Goal: Task Accomplishment & Management: Use online tool/utility

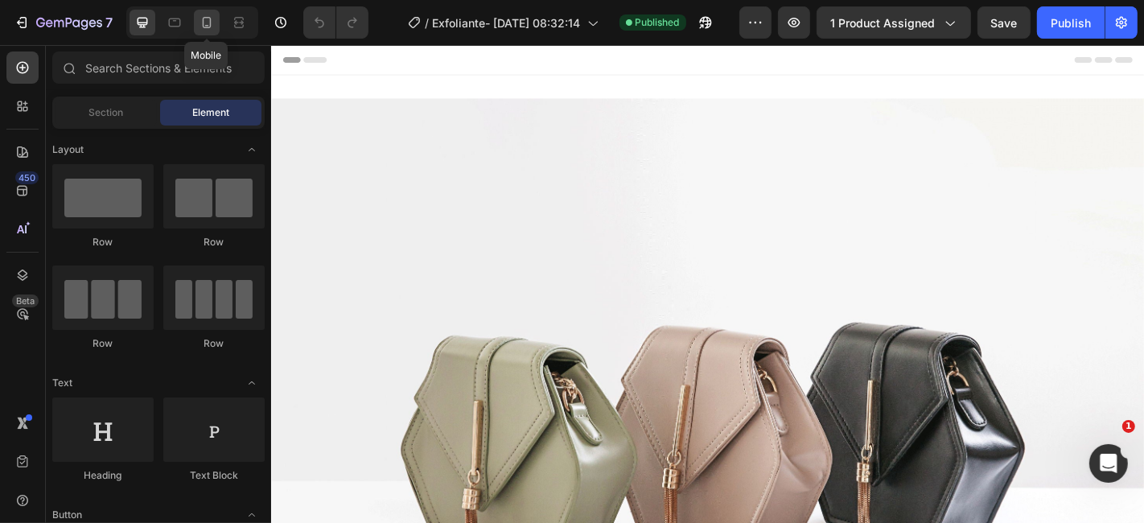
click at [197, 27] on div at bounding box center [207, 23] width 26 height 26
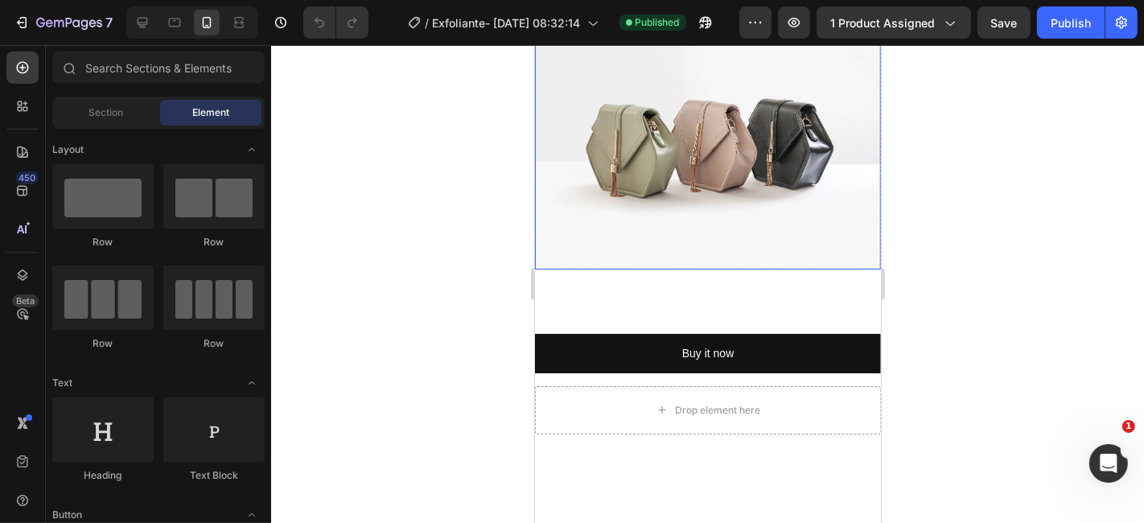
scroll to position [268, 0]
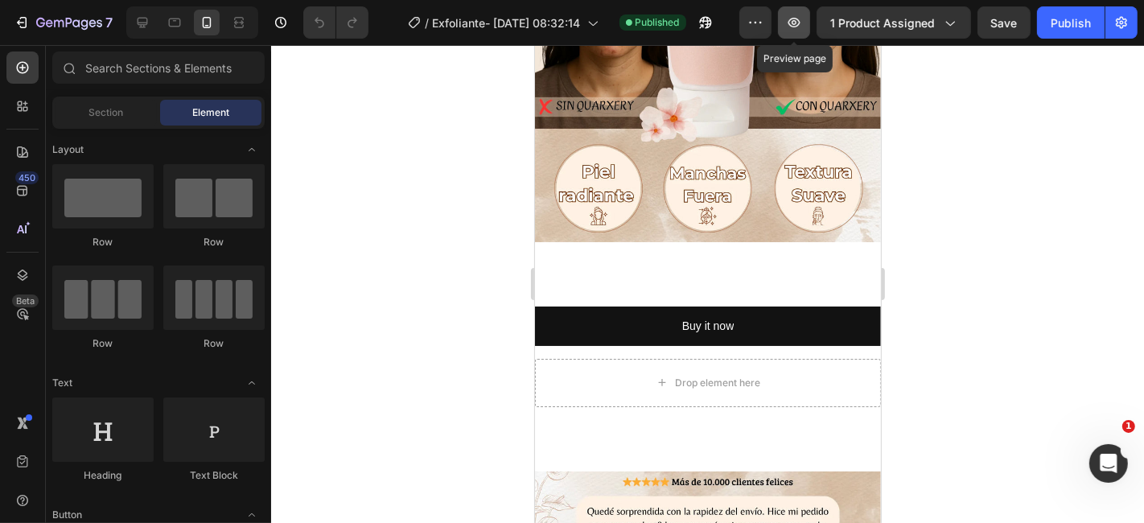
click at [806, 19] on button "button" at bounding box center [794, 22] width 32 height 32
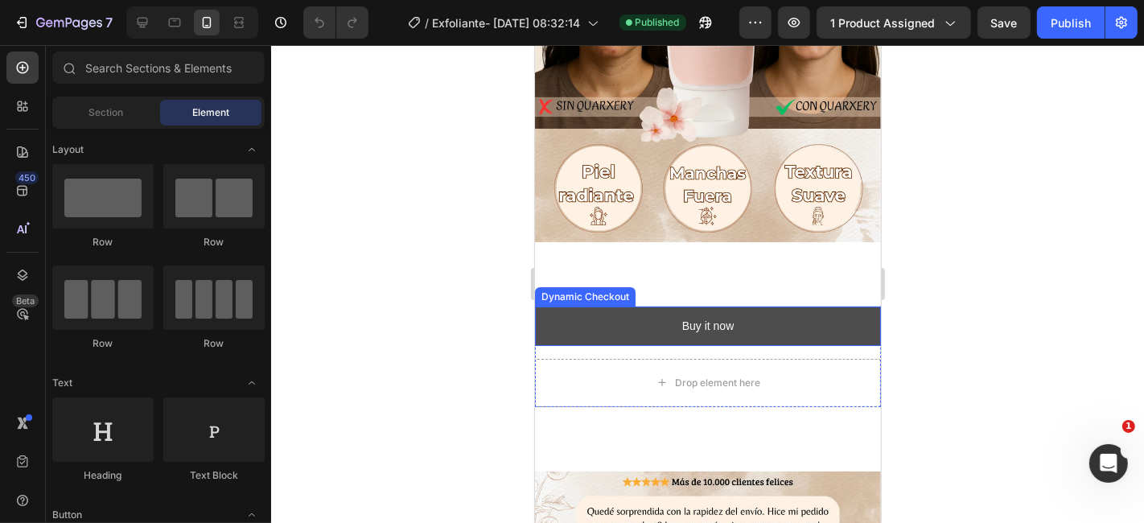
click at [631, 315] on button "Buy it now" at bounding box center [707, 325] width 346 height 39
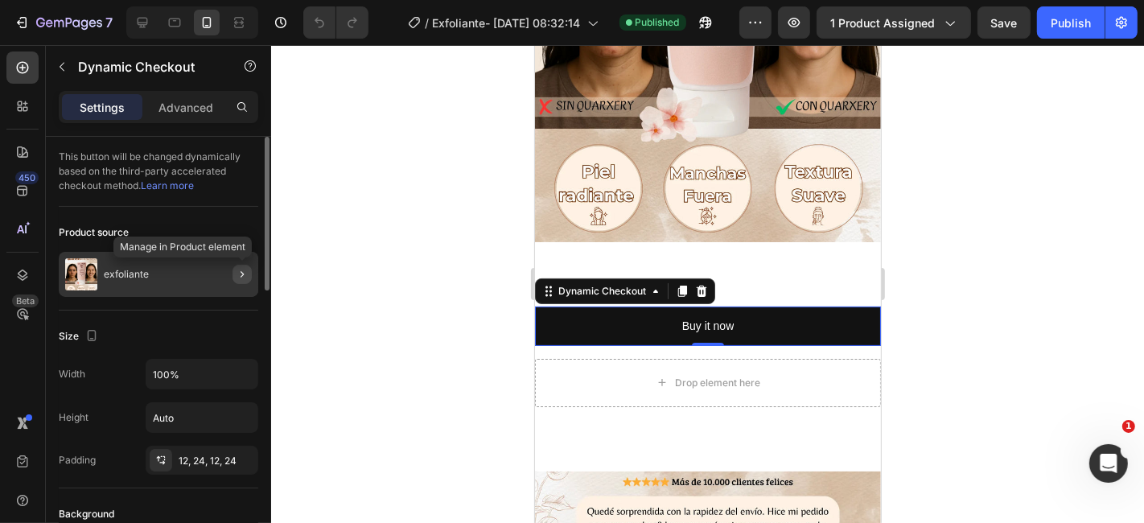
click at [240, 265] on button "button" at bounding box center [241, 274] width 19 height 19
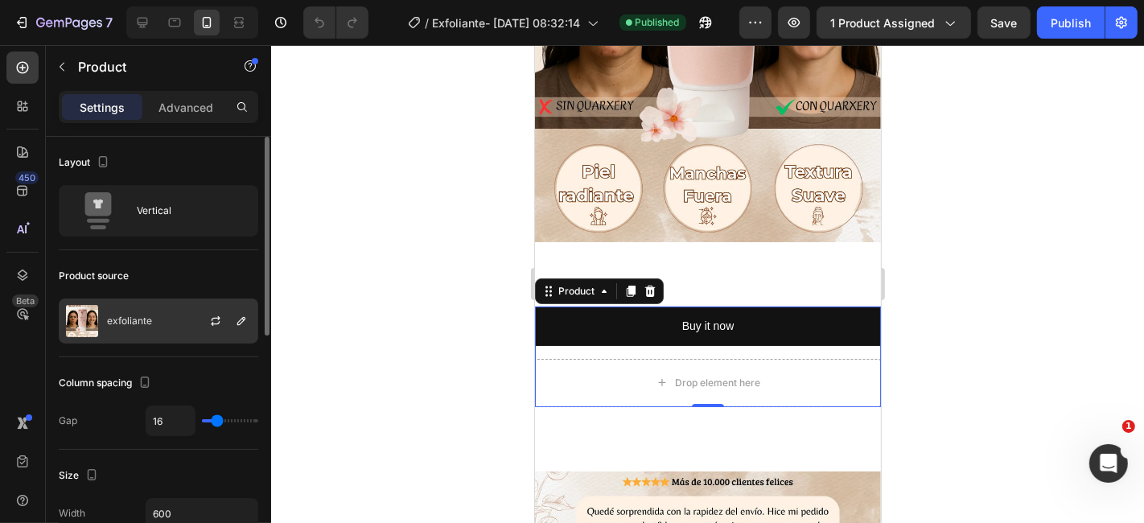
click at [185, 314] on div "exfoliante" at bounding box center [158, 320] width 199 height 45
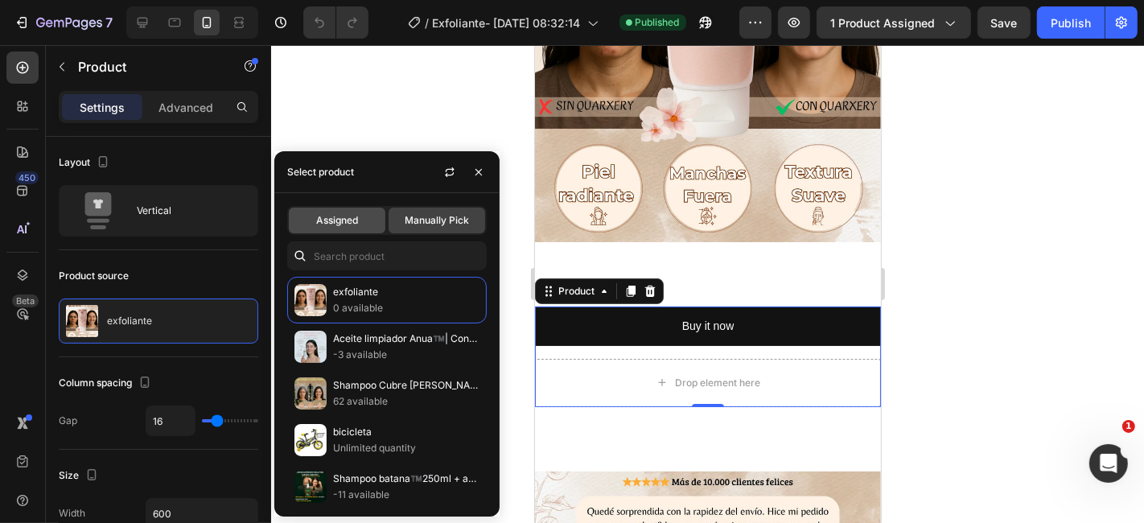
click at [344, 219] on span "Assigned" at bounding box center [337, 220] width 42 height 14
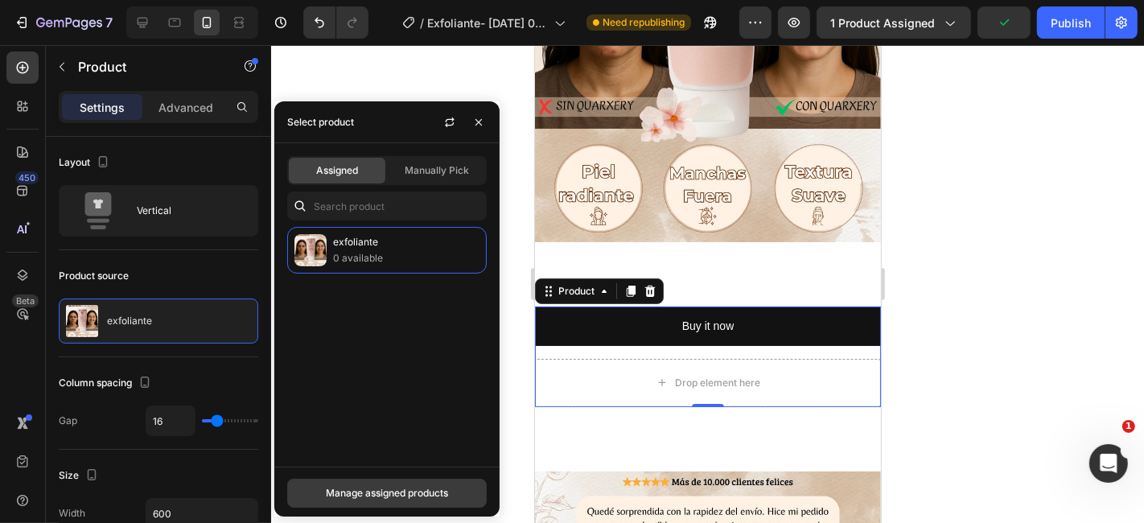
click at [380, 500] on div "Manage assigned products" at bounding box center [387, 493] width 122 height 14
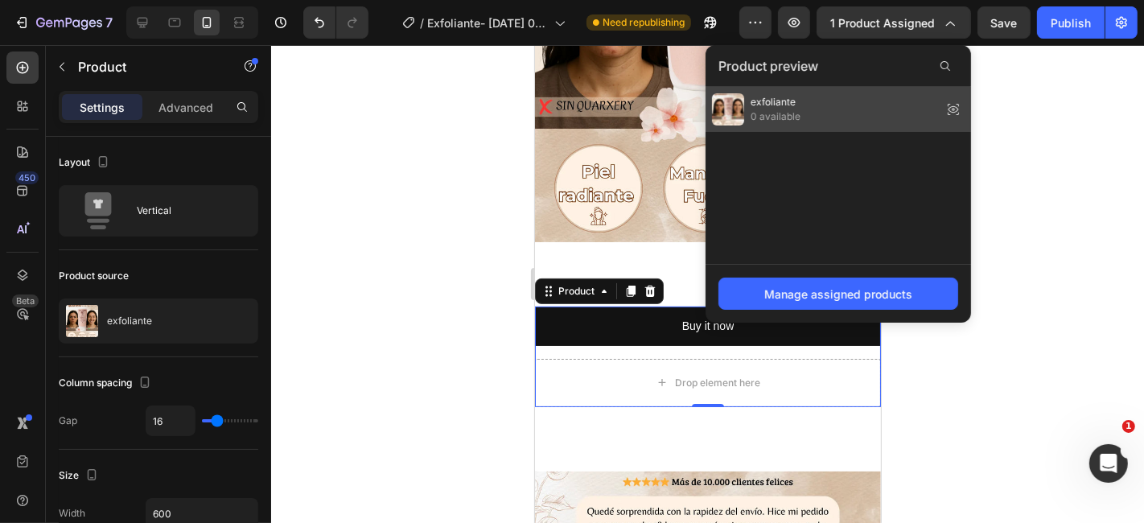
click at [843, 124] on div "exfoliante 0 available" at bounding box center [837, 109] width 265 height 45
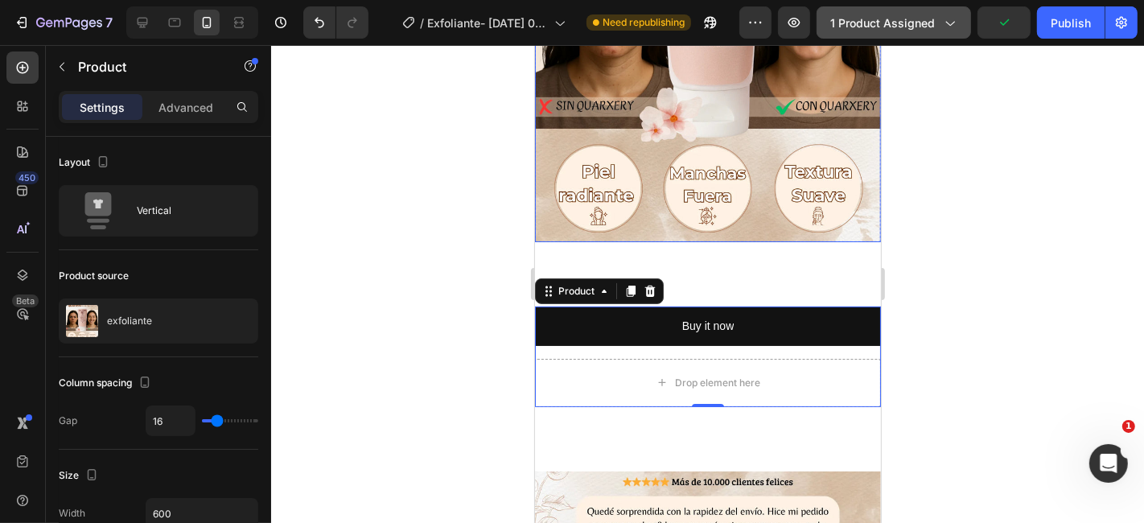
click at [898, 15] on span "1 product assigned" at bounding box center [882, 22] width 105 height 17
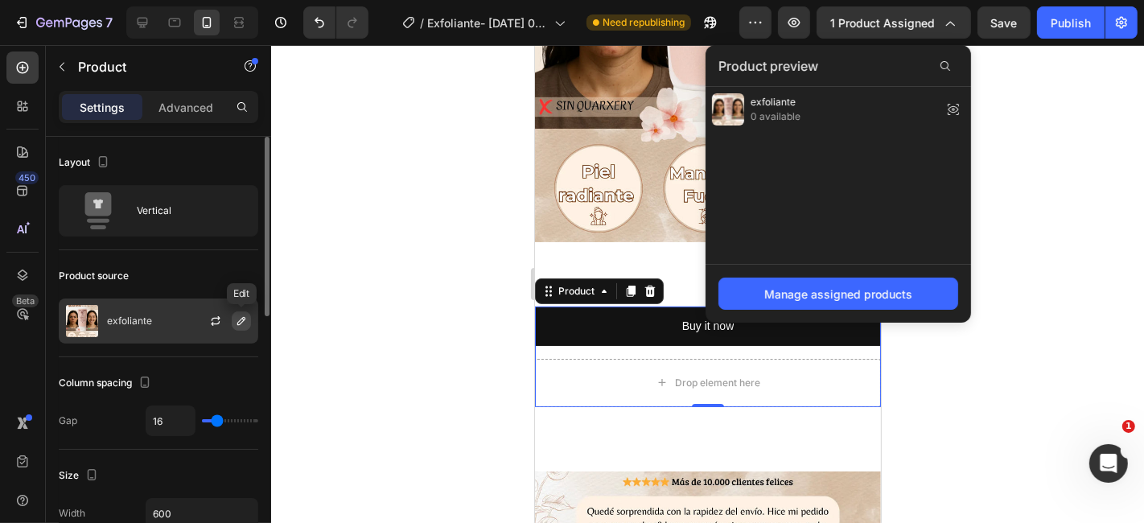
click at [241, 317] on icon "button" at bounding box center [241, 321] width 13 height 13
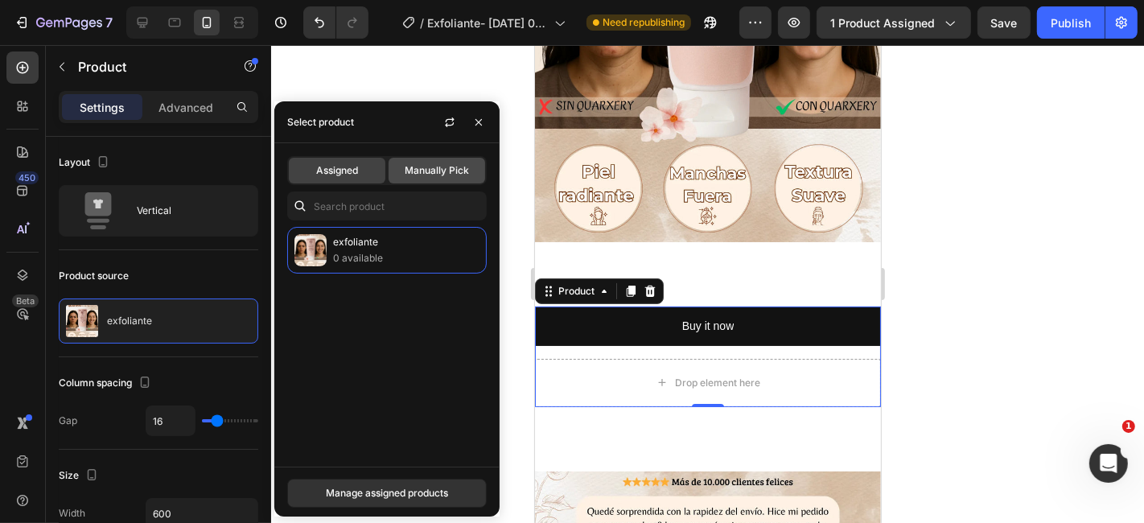
click at [436, 175] on span "Manually Pick" at bounding box center [437, 170] width 64 height 14
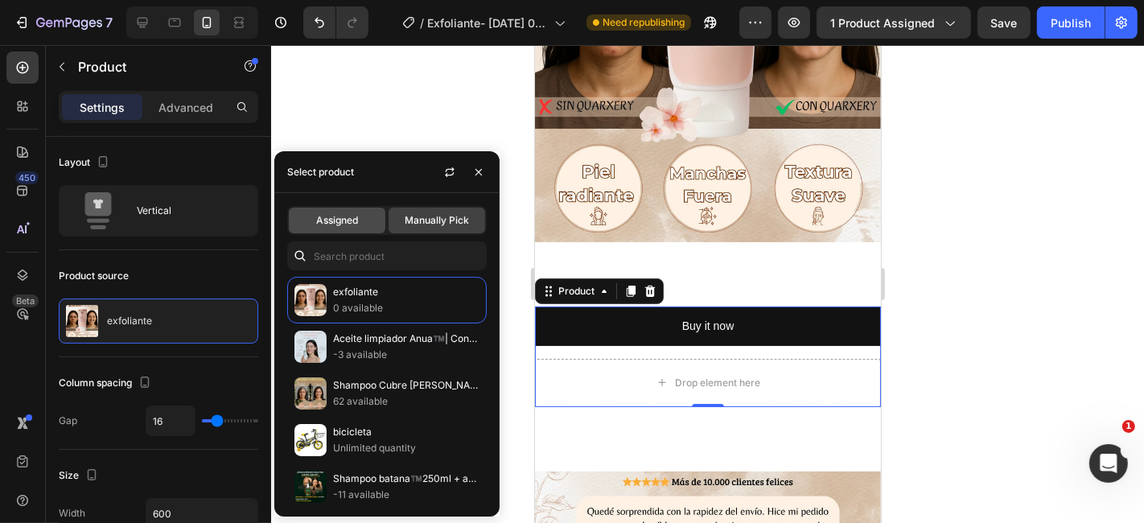
click at [356, 223] on span "Assigned" at bounding box center [337, 220] width 42 height 14
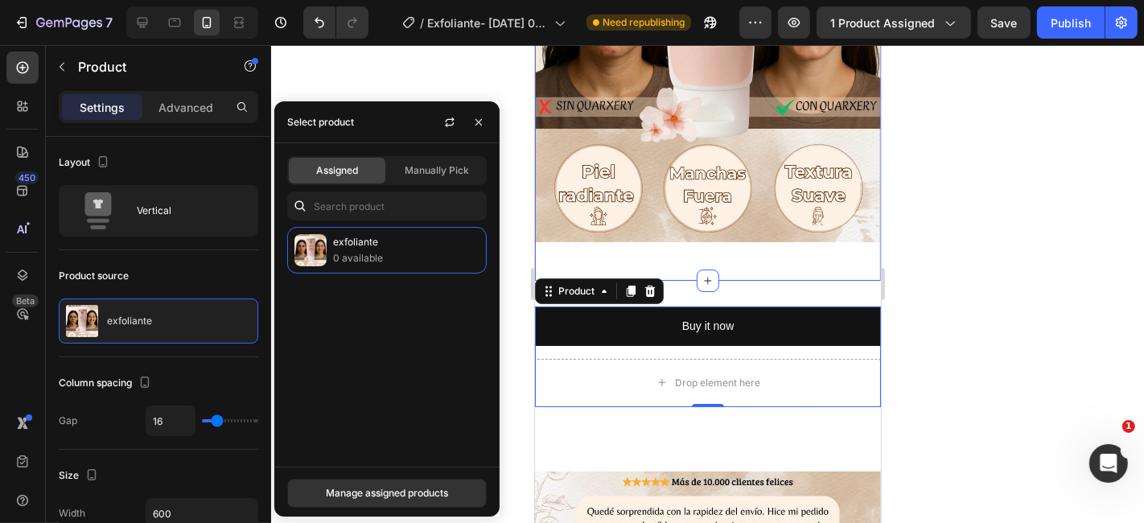
click at [754, 250] on div "Image Row Section 1" at bounding box center [707, 44] width 346 height 471
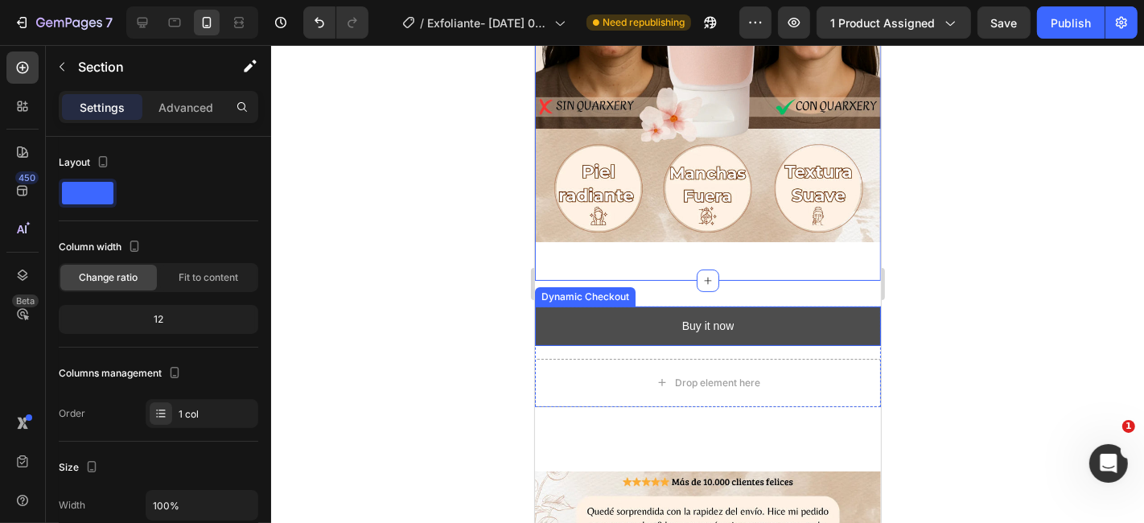
click at [735, 306] on button "Buy it now" at bounding box center [707, 325] width 346 height 39
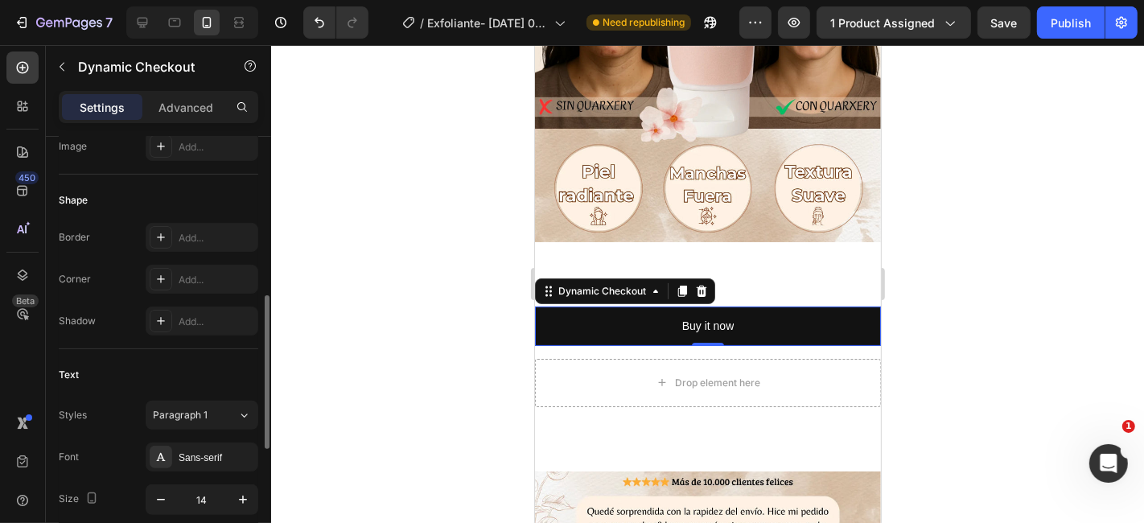
scroll to position [784, 0]
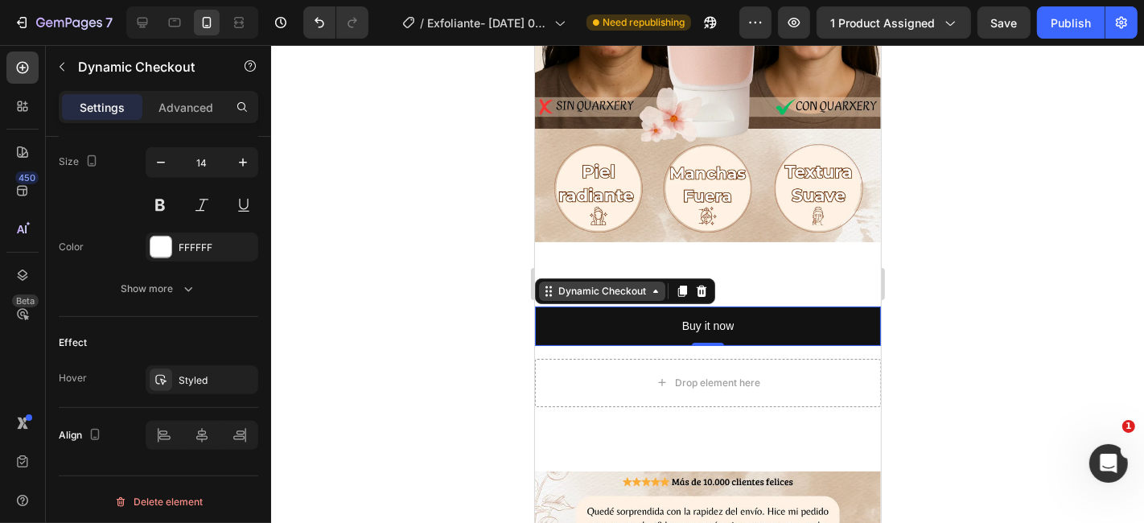
click at [653, 289] on icon at bounding box center [654, 290] width 5 height 3
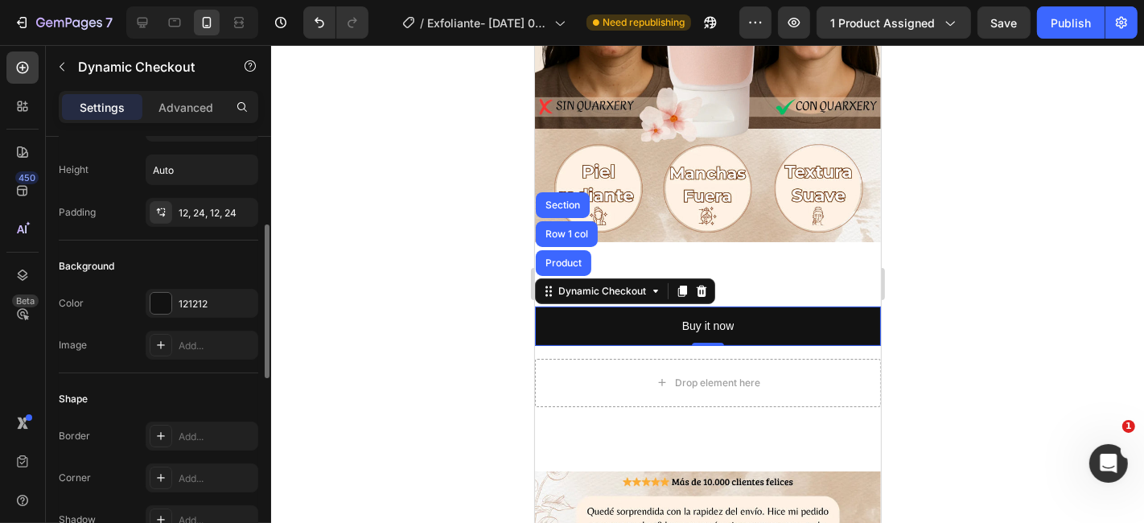
scroll to position [0, 0]
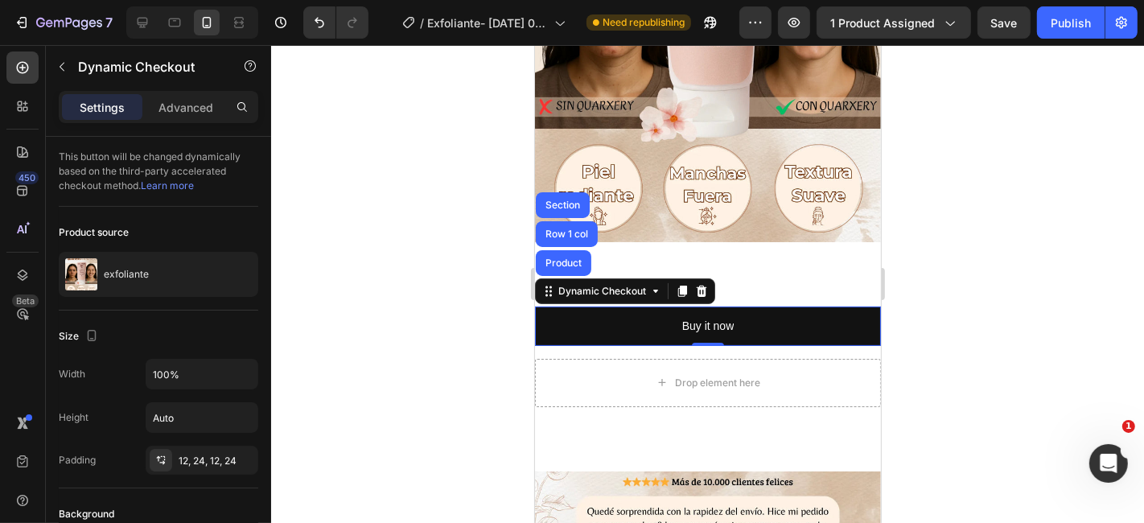
click at [703, 284] on icon at bounding box center [701, 289] width 10 height 11
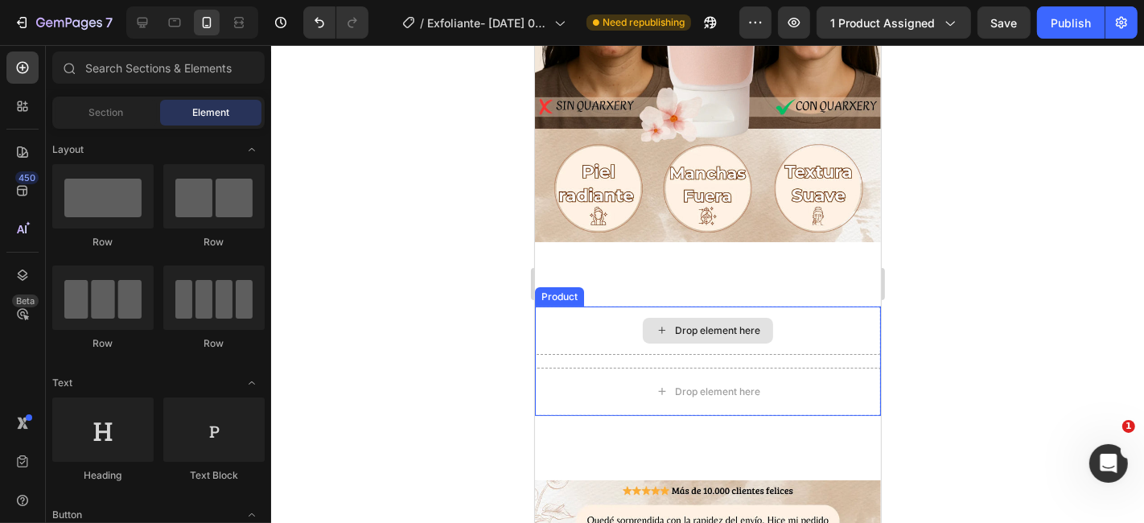
click at [841, 317] on div "Drop element here" at bounding box center [707, 330] width 346 height 48
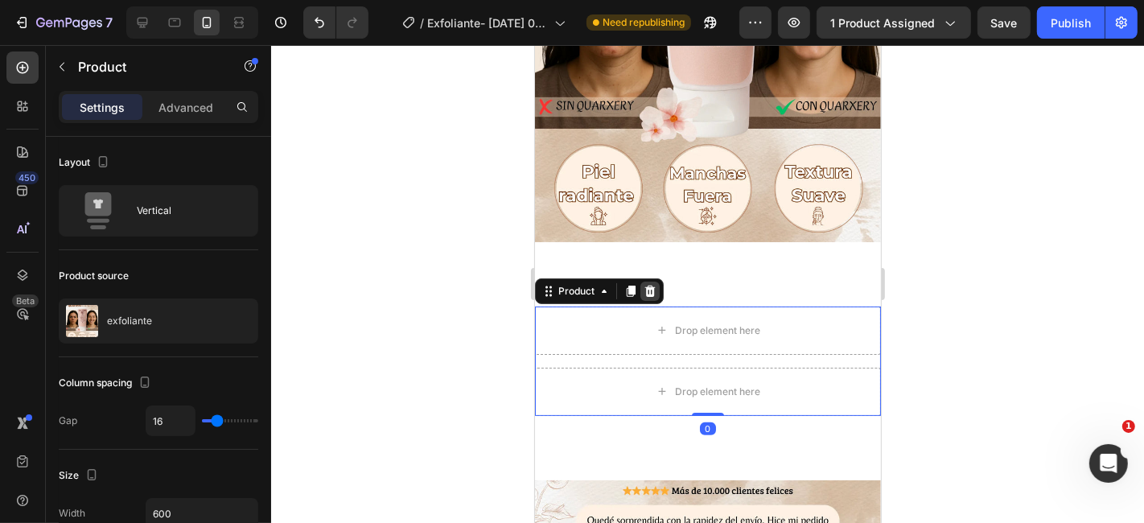
click at [646, 284] on icon at bounding box center [649, 289] width 10 height 11
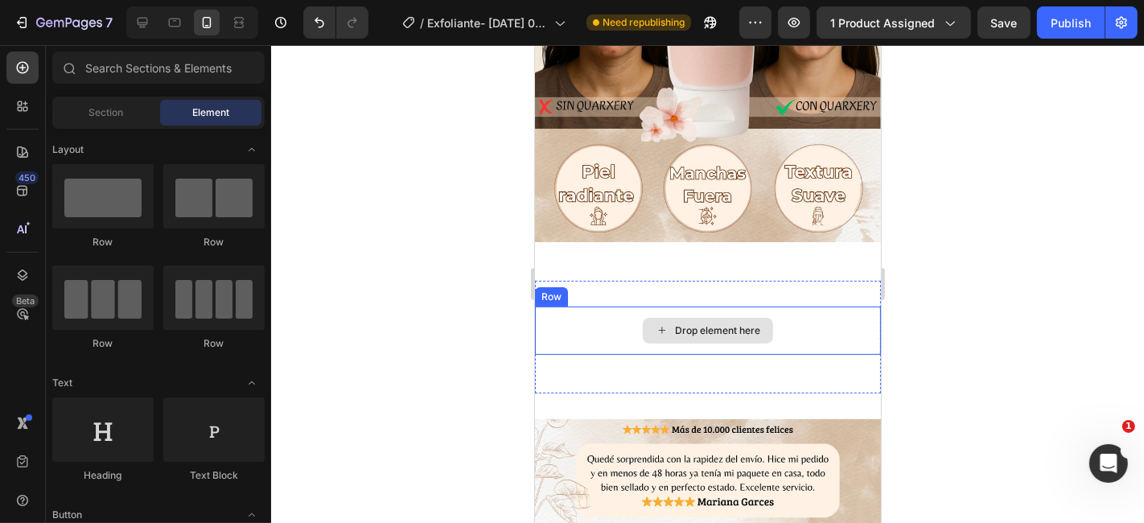
click at [829, 315] on div "Drop element here" at bounding box center [707, 330] width 346 height 48
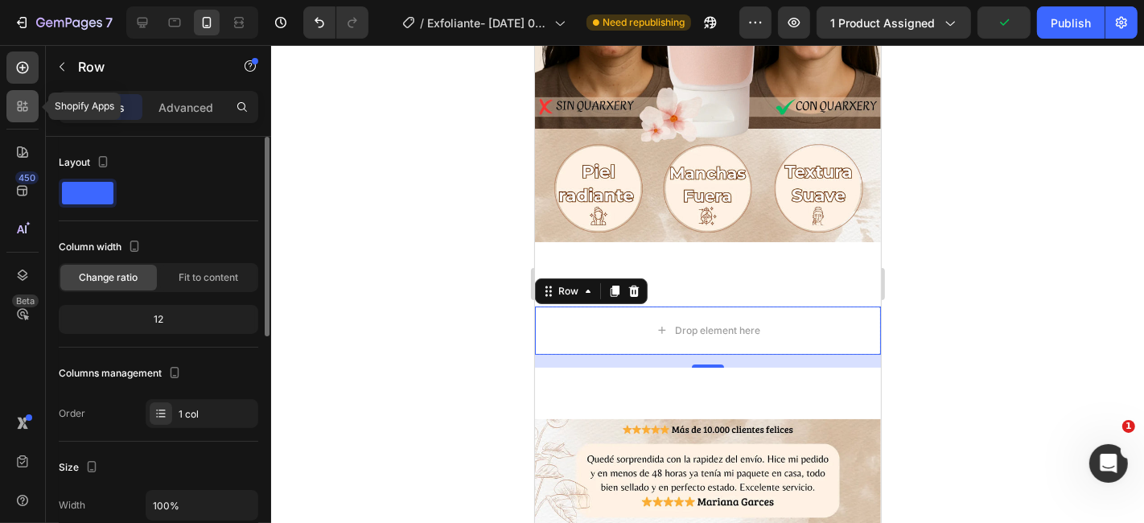
click at [19, 102] on icon at bounding box center [22, 106] width 16 height 16
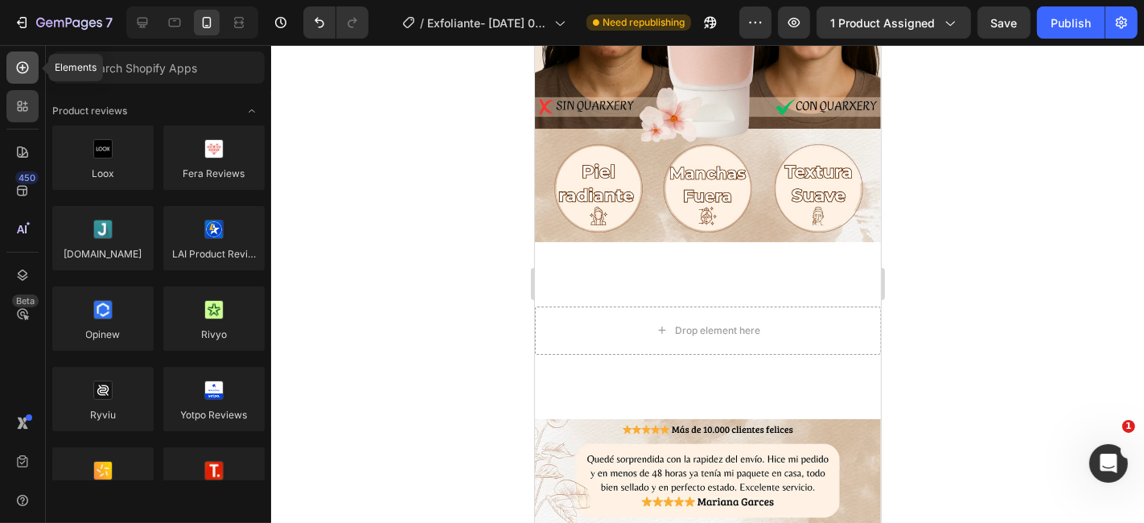
click at [23, 73] on icon at bounding box center [22, 68] width 16 height 16
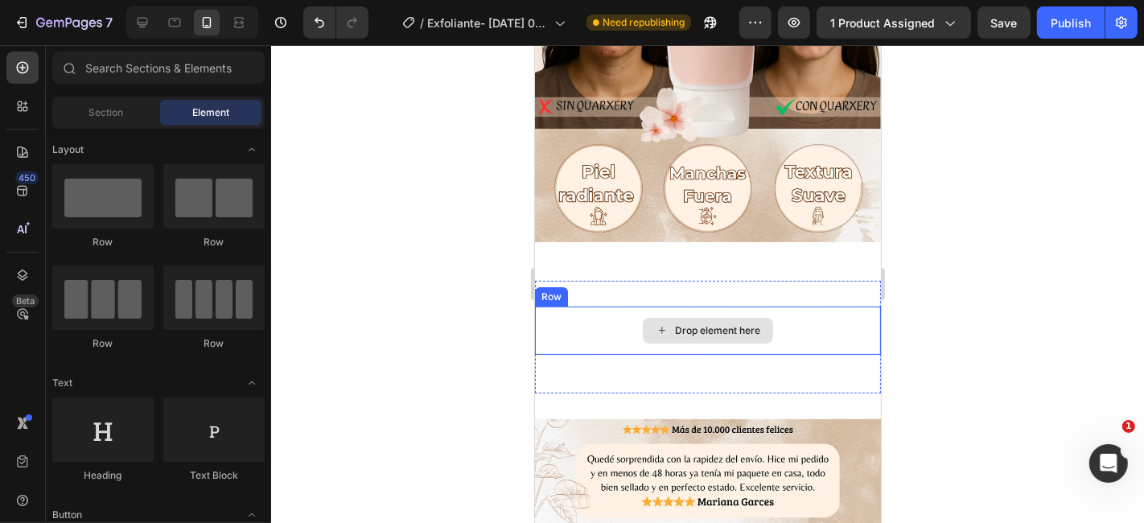
click at [550, 306] on div "Drop element here" at bounding box center [707, 330] width 346 height 48
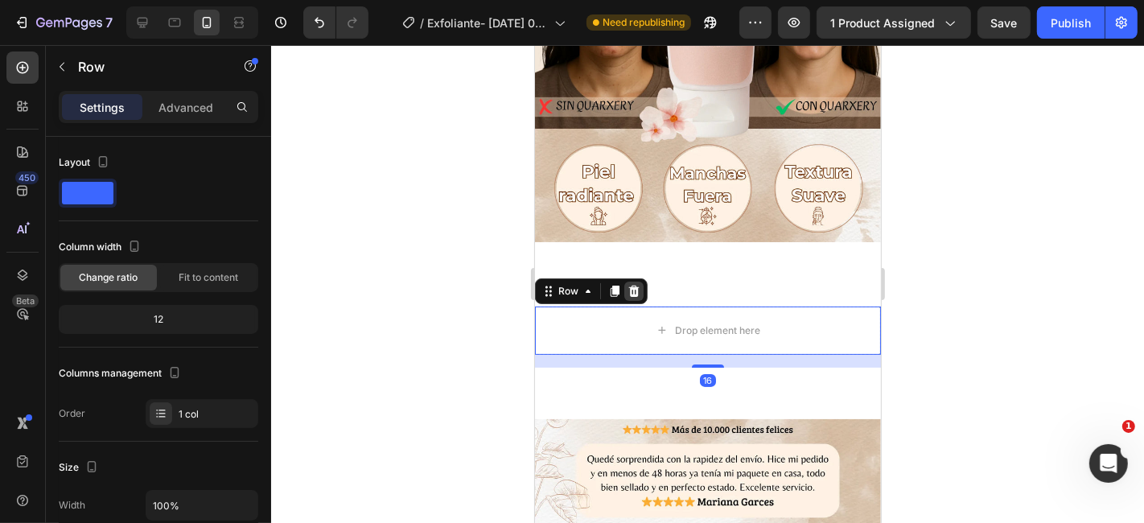
click at [632, 284] on icon at bounding box center [633, 289] width 10 height 11
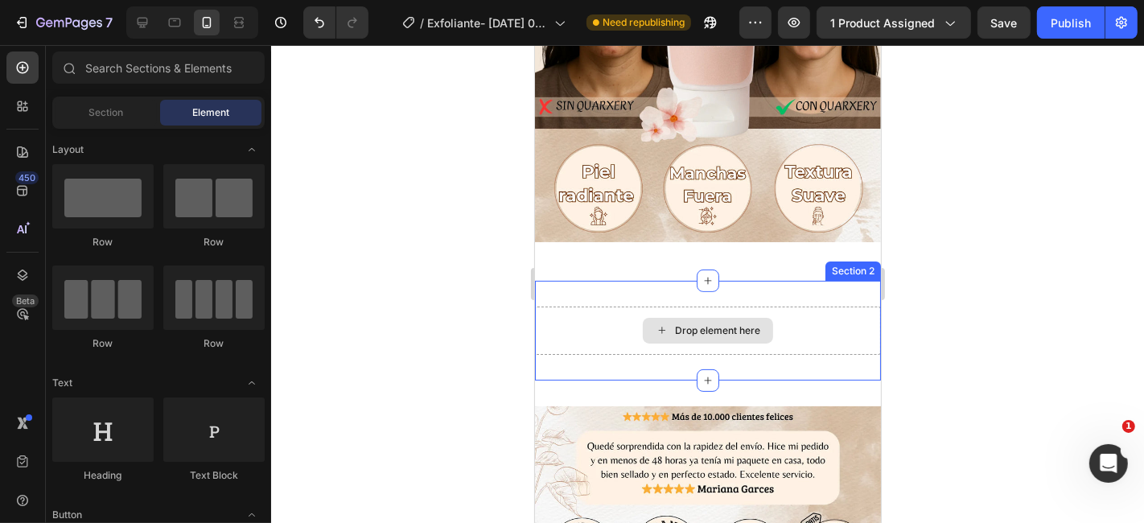
click at [603, 317] on div "Drop element here" at bounding box center [707, 330] width 346 height 48
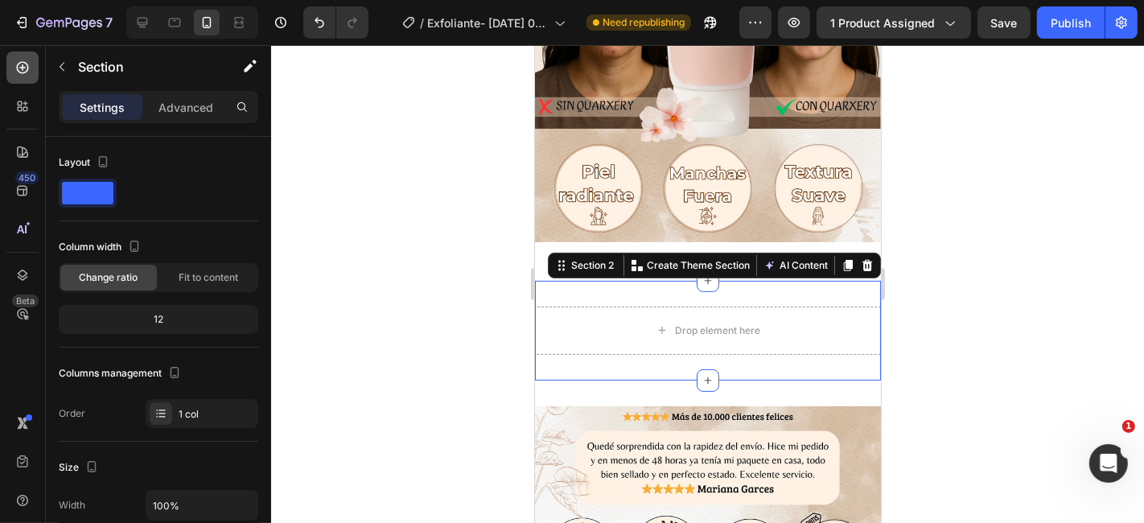
click at [14, 51] on div at bounding box center [22, 67] width 32 height 32
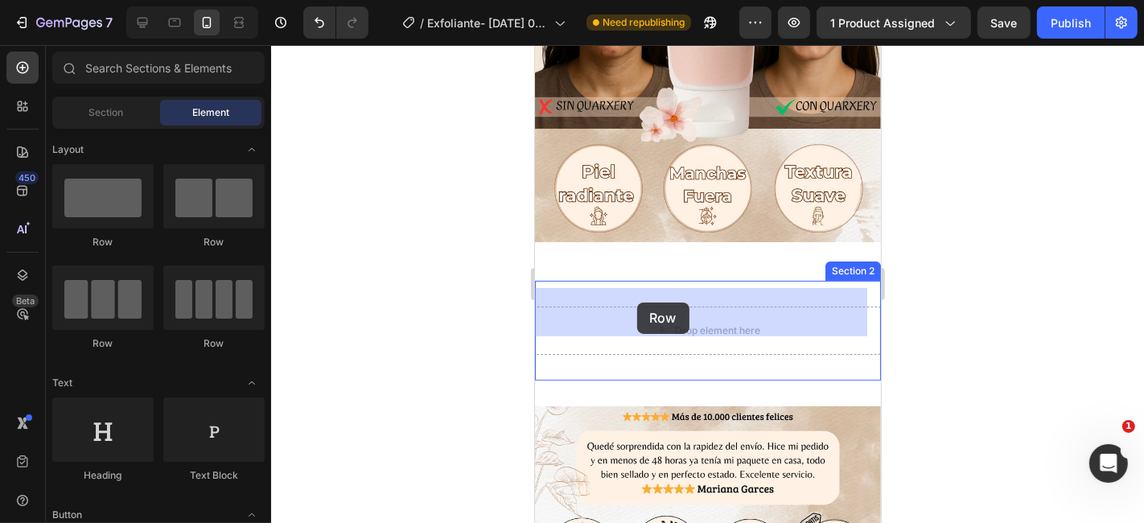
drag, startPoint x: 627, startPoint y: 236, endPoint x: 636, endPoint y: 302, distance: 66.6
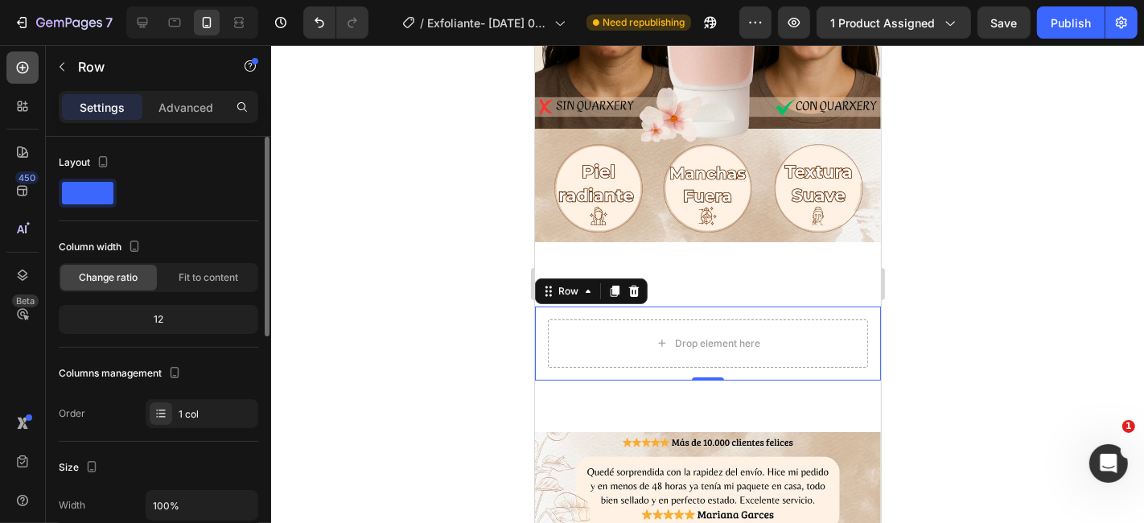
click at [17, 63] on icon at bounding box center [22, 68] width 16 height 16
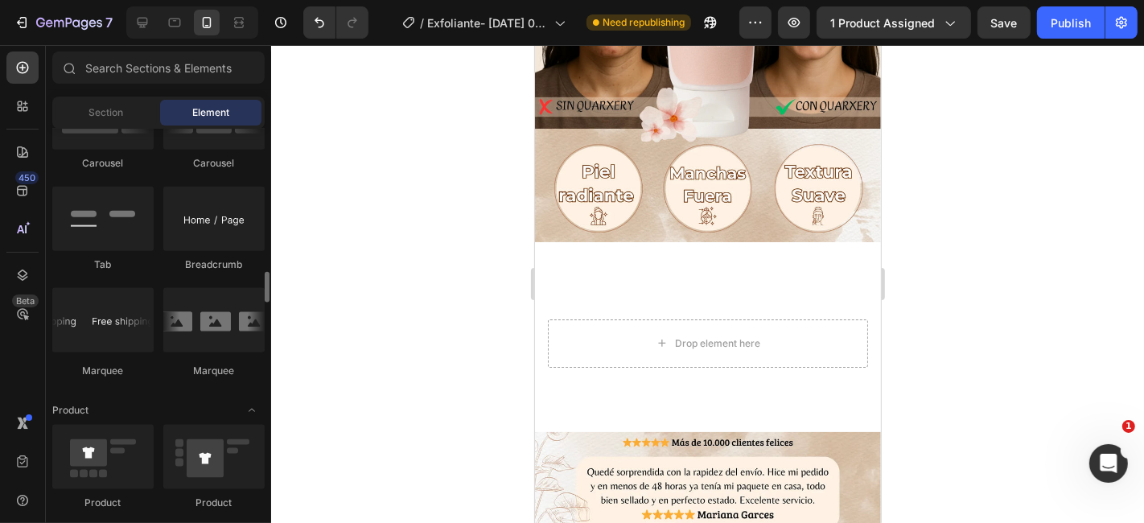
scroll to position [1877, 0]
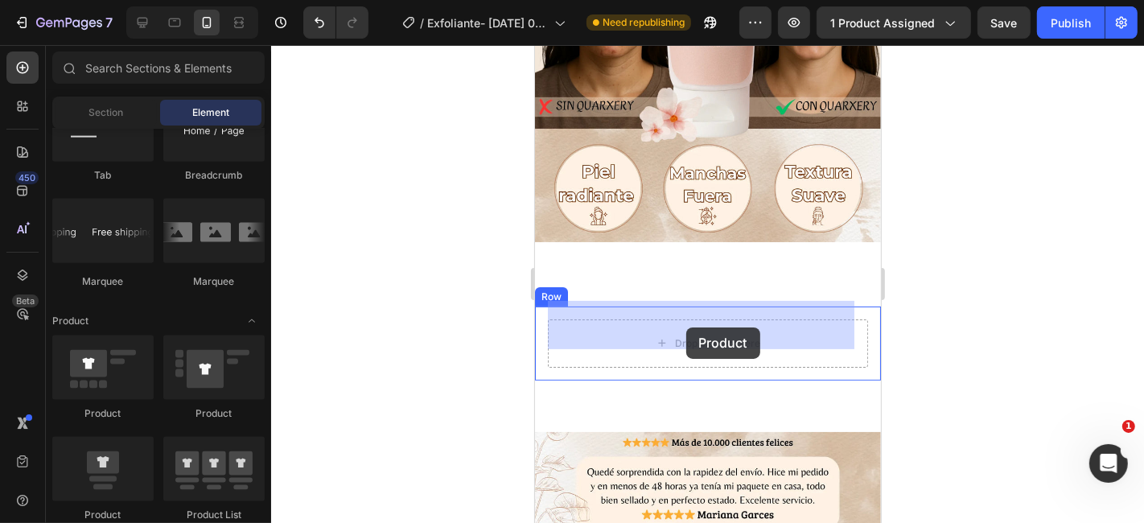
drag, startPoint x: 632, startPoint y: 422, endPoint x: 685, endPoint y: 327, distance: 109.5
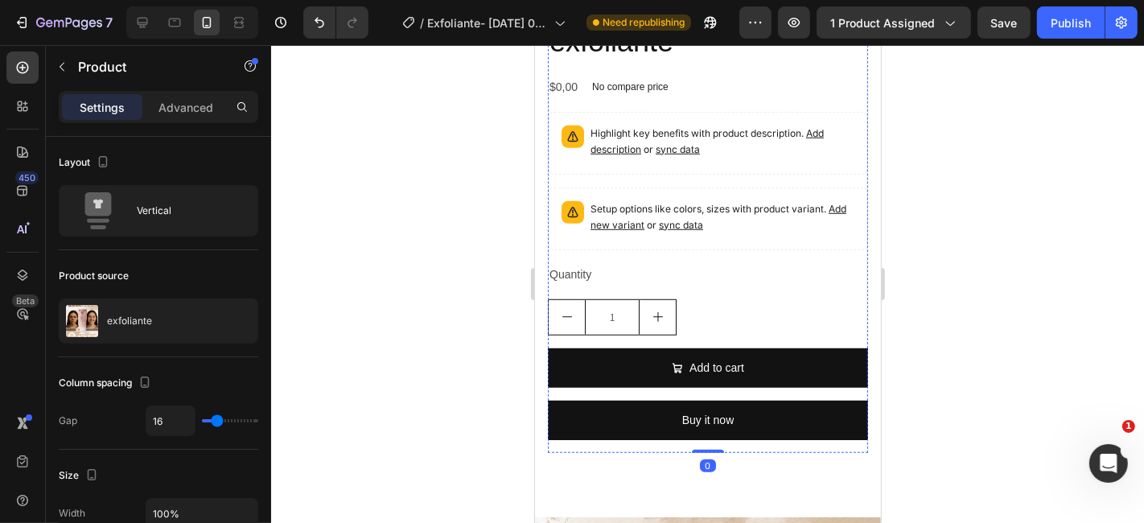
scroll to position [1072, 0]
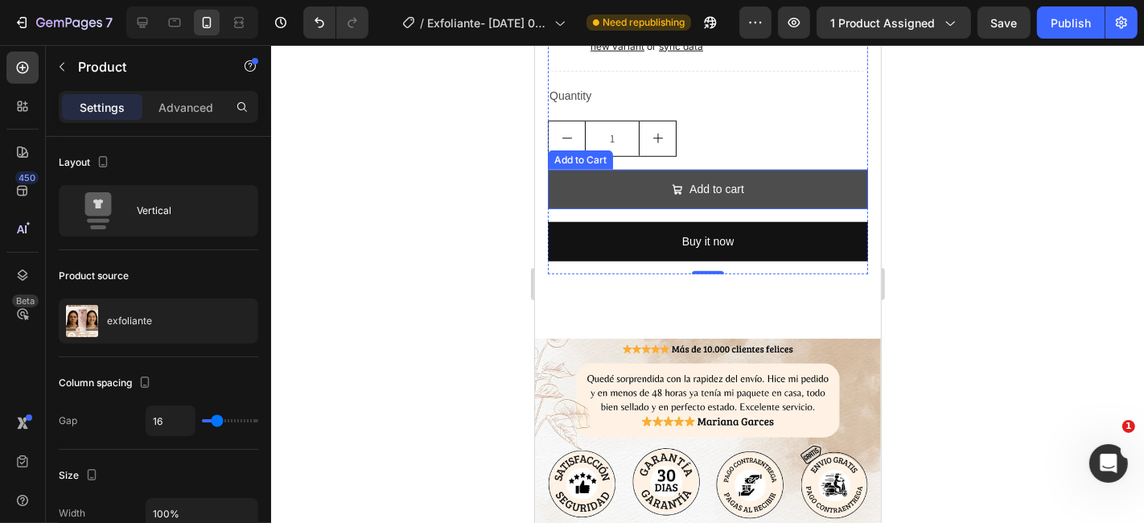
click at [779, 170] on button "Add to cart" at bounding box center [707, 188] width 320 height 39
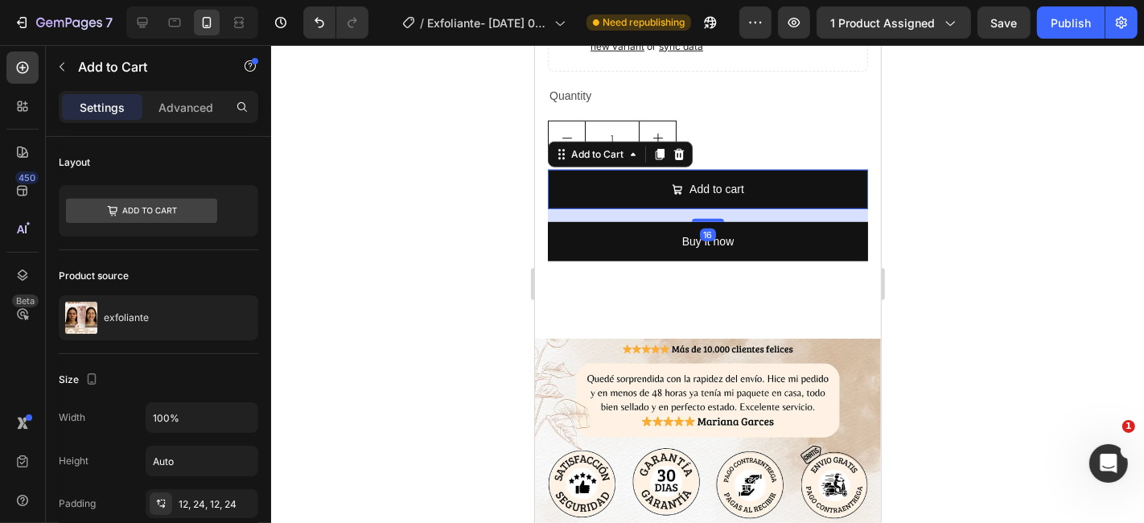
click at [673, 147] on icon at bounding box center [678, 153] width 13 height 13
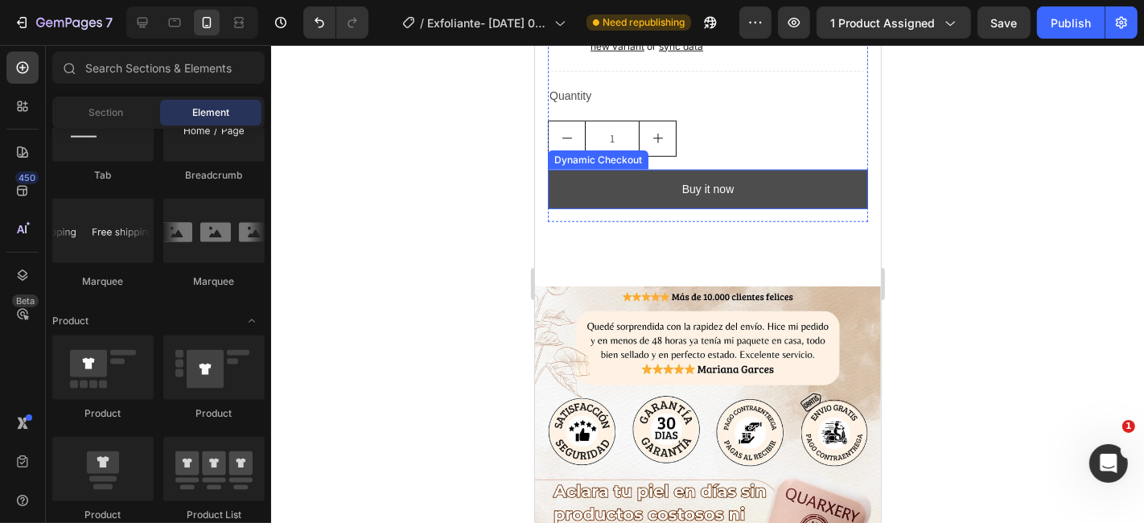
scroll to position [983, 0]
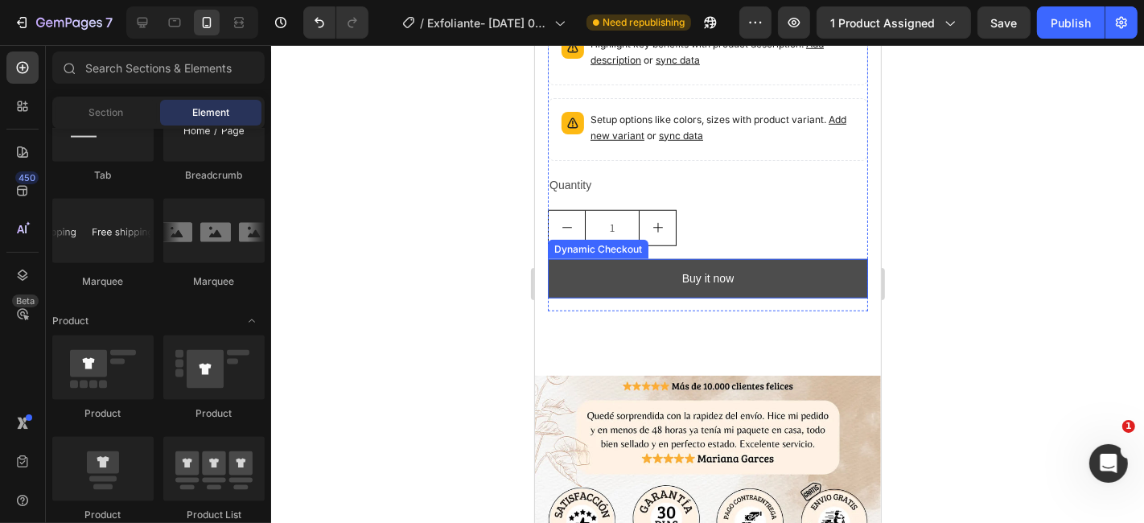
click at [773, 173] on div "Quantity" at bounding box center [707, 184] width 320 height 23
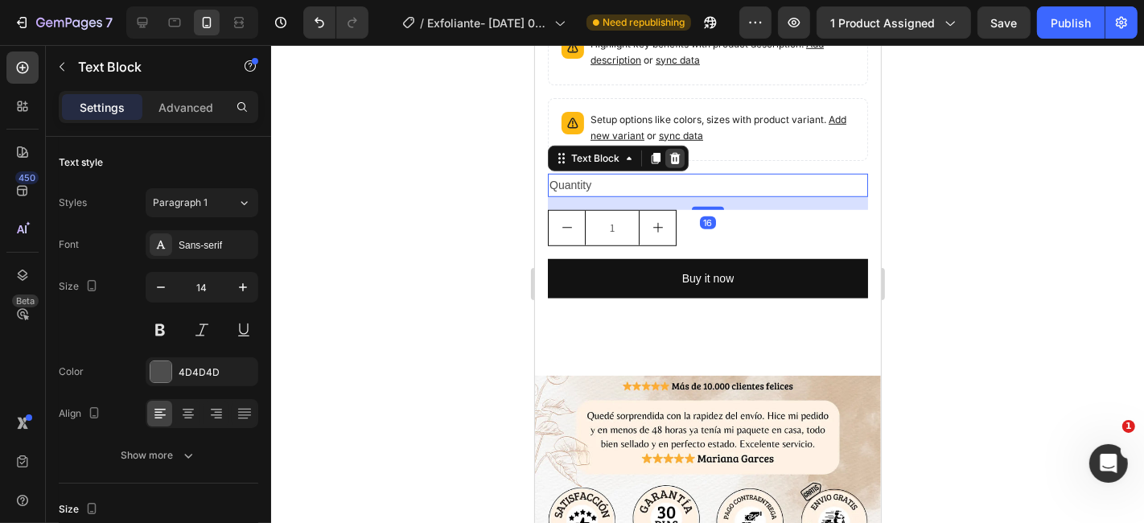
click at [666, 148] on div at bounding box center [673, 157] width 19 height 19
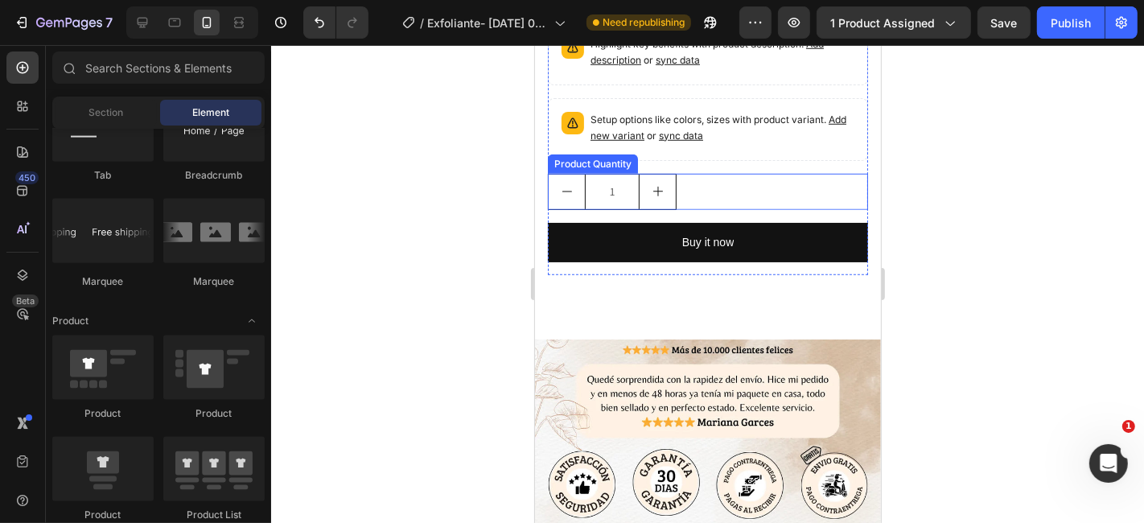
click at [730, 173] on div "1" at bounding box center [707, 191] width 320 height 36
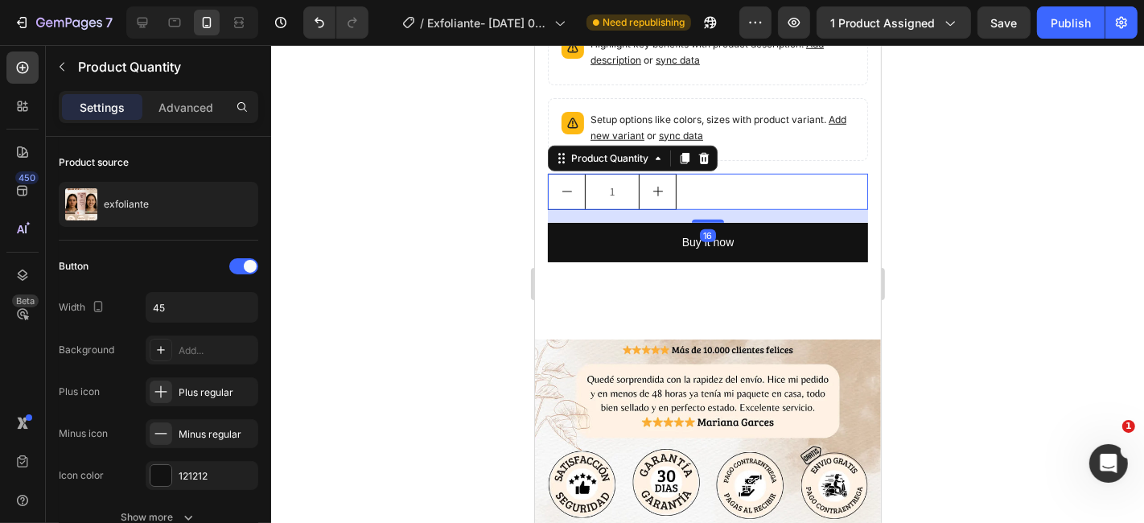
drag, startPoint x: 710, startPoint y: 142, endPoint x: 711, endPoint y: 153, distance: 11.4
click at [708, 151] on icon at bounding box center [703, 157] width 13 height 13
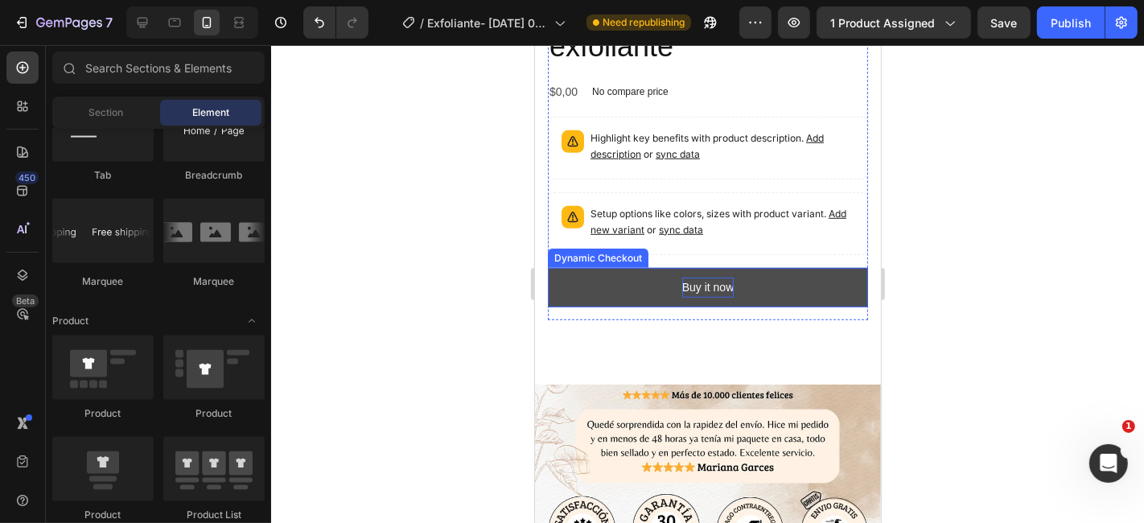
scroll to position [804, 0]
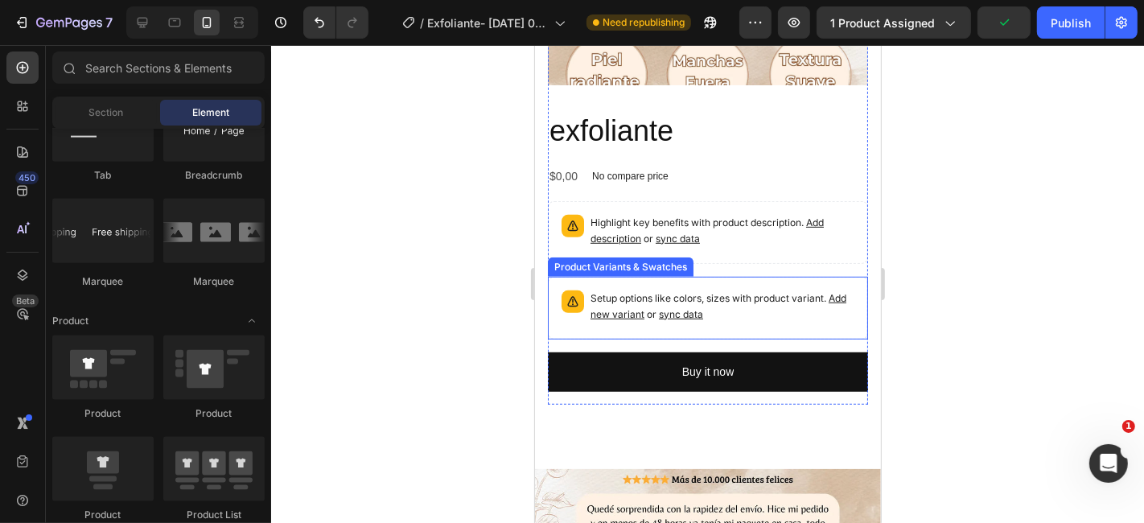
click at [804, 296] on p "Setup options like colors, sizes with product variant. Add new variant or sync …" at bounding box center [722, 306] width 264 height 32
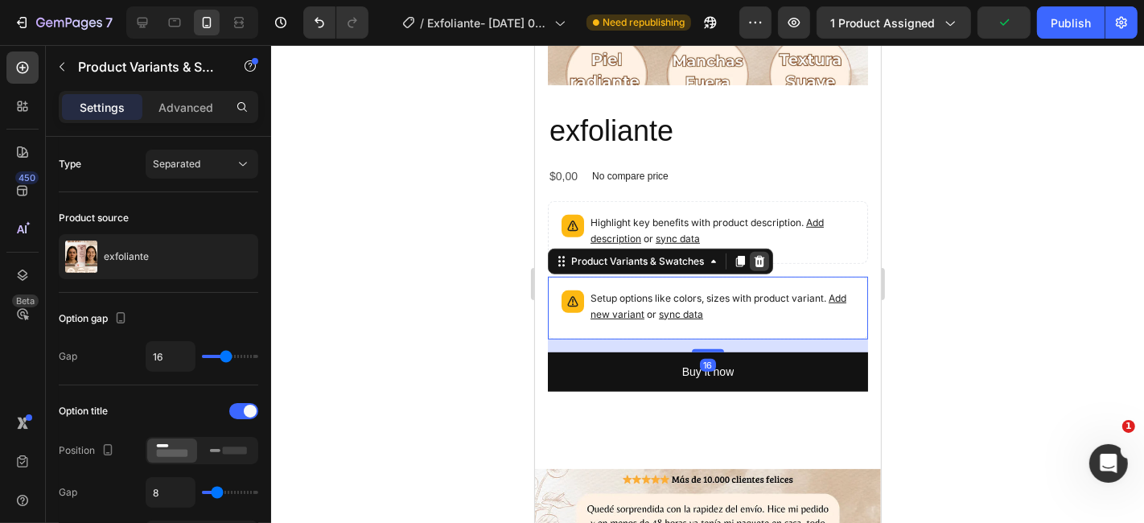
click at [759, 255] on icon at bounding box center [759, 260] width 10 height 11
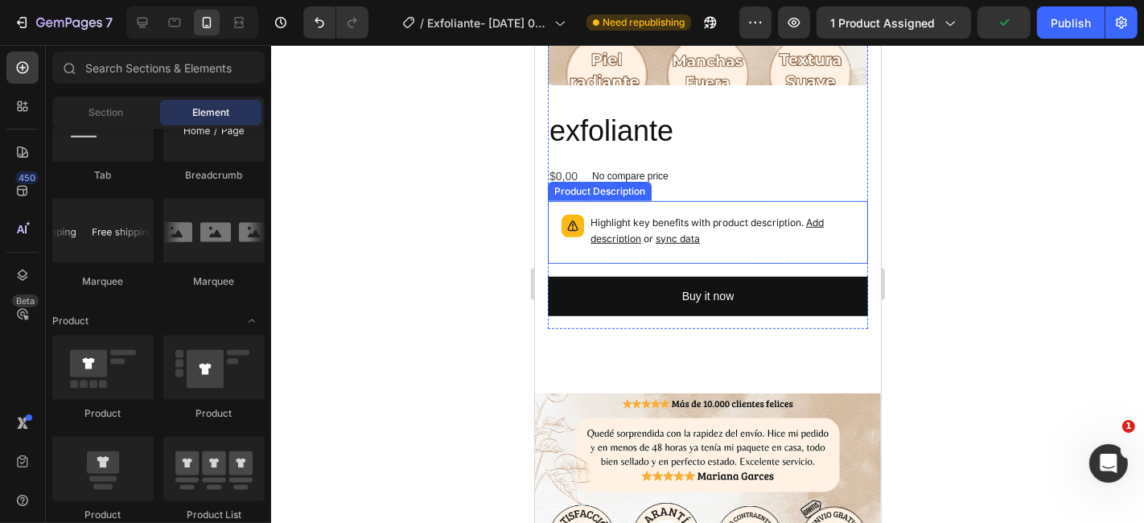
click at [796, 234] on div "Highlight key benefits with product description. Add description or sync data" at bounding box center [707, 232] width 306 height 48
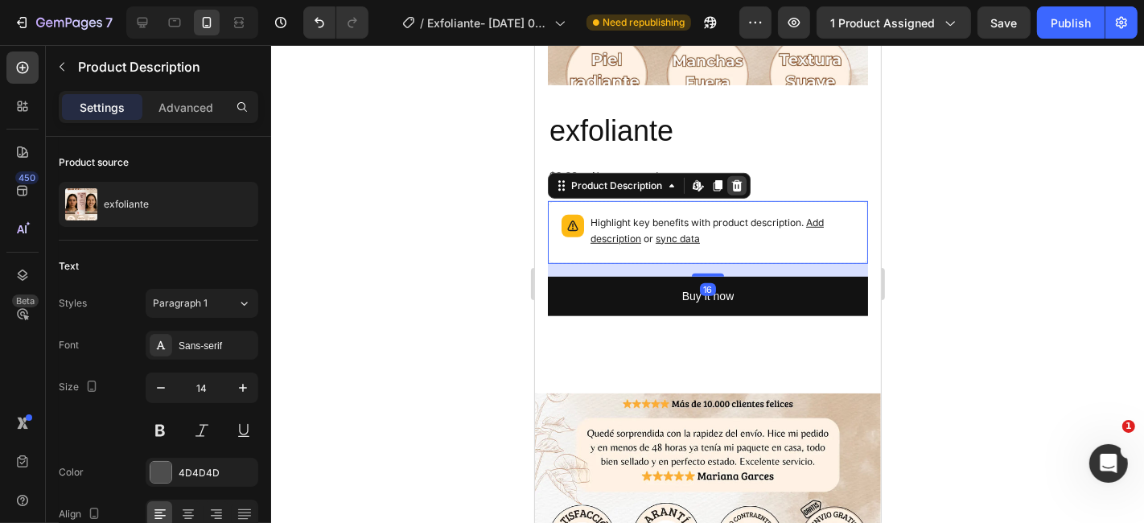
click at [737, 179] on icon at bounding box center [736, 184] width 10 height 11
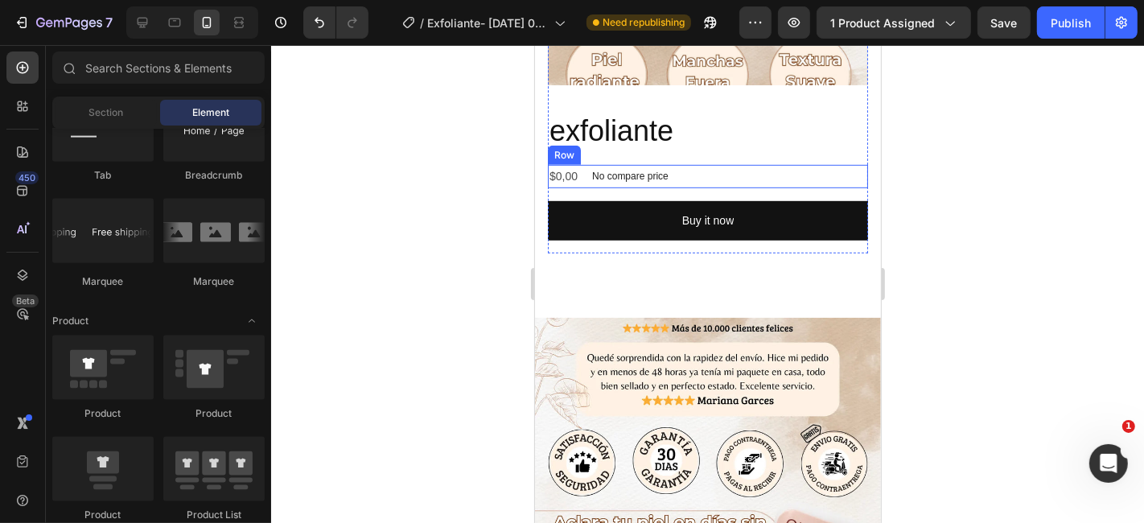
click at [745, 164] on div "$0,00 Product Price Product Price No compare price Product Price Row" at bounding box center [707, 175] width 320 height 23
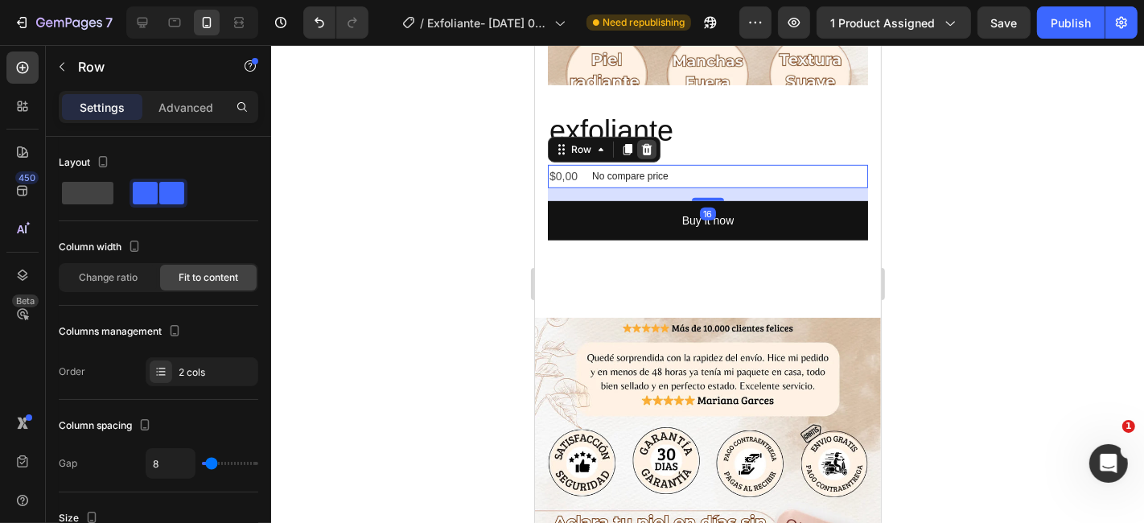
click at [645, 142] on icon at bounding box center [646, 147] width 10 height 11
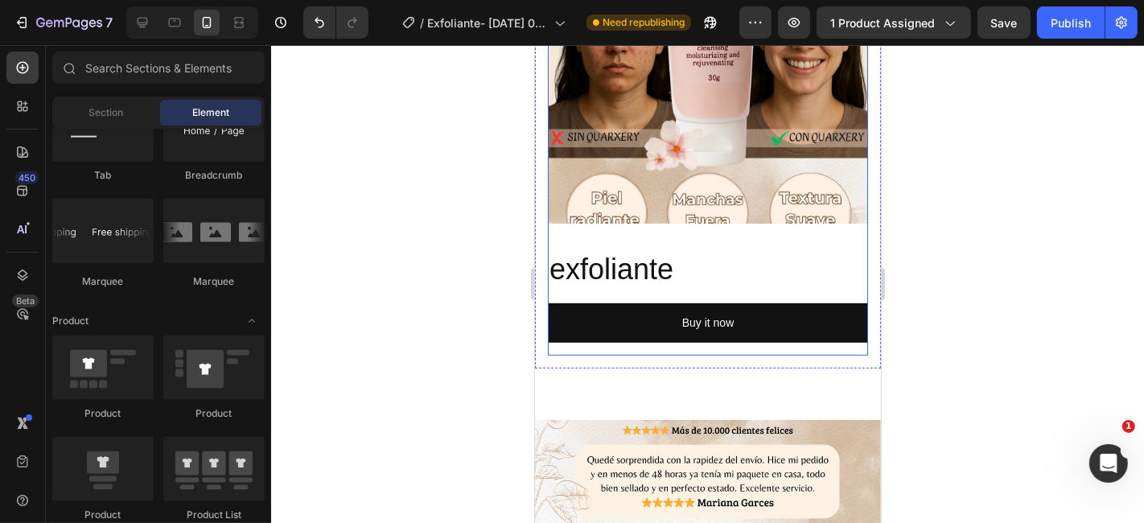
scroll to position [625, 0]
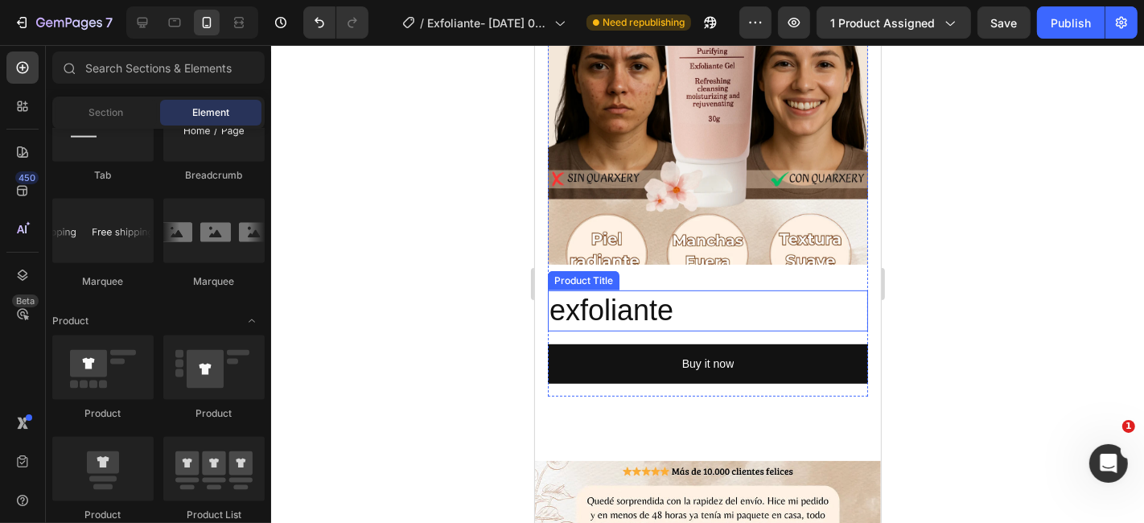
click at [774, 301] on h2 "exfoliante" at bounding box center [707, 310] width 320 height 41
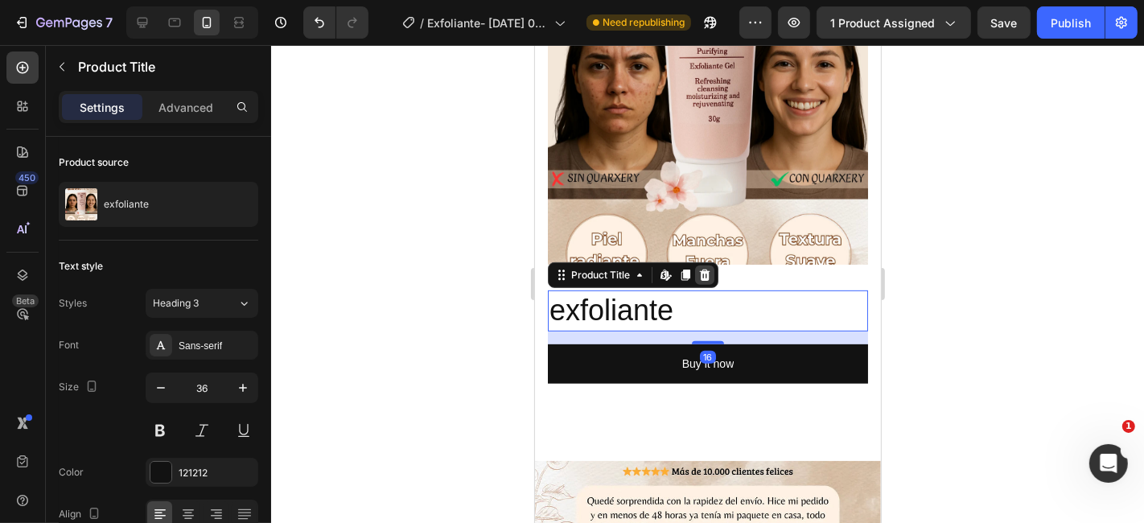
click at [708, 268] on icon at bounding box center [703, 274] width 13 height 13
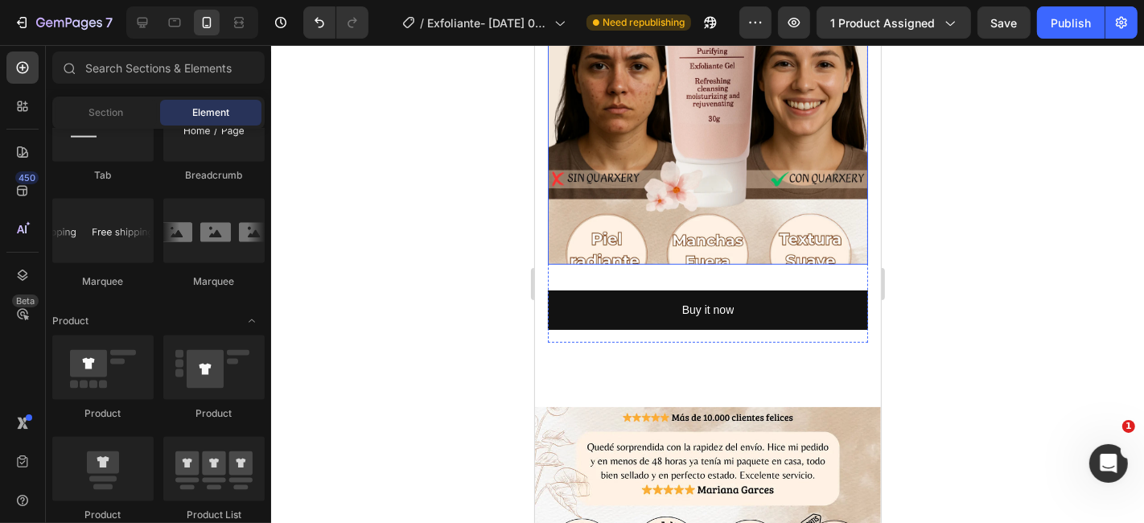
click at [729, 241] on img at bounding box center [707, 104] width 320 height 320
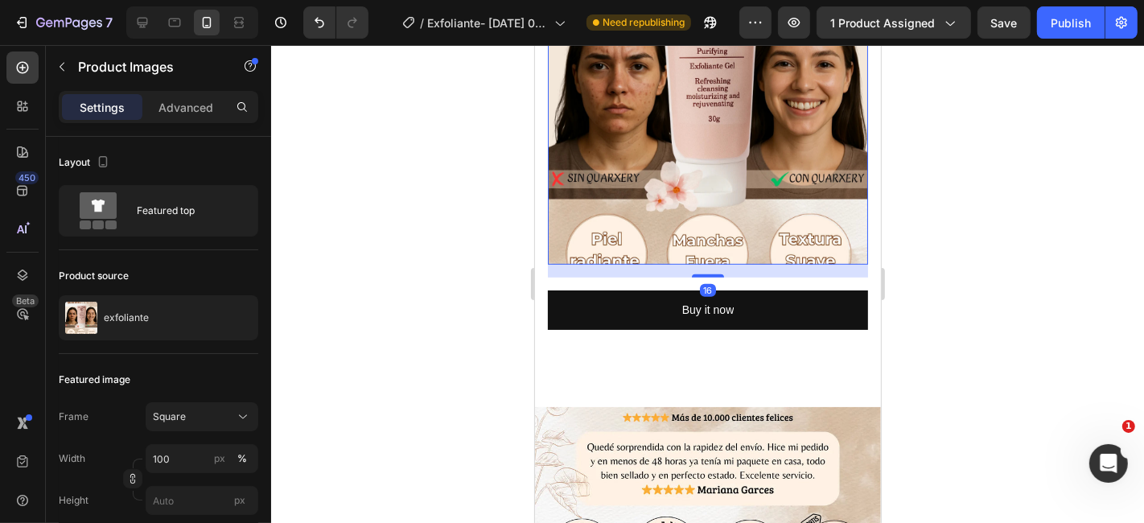
click at [739, 202] on img at bounding box center [707, 104] width 320 height 320
click at [765, 187] on img at bounding box center [707, 104] width 320 height 320
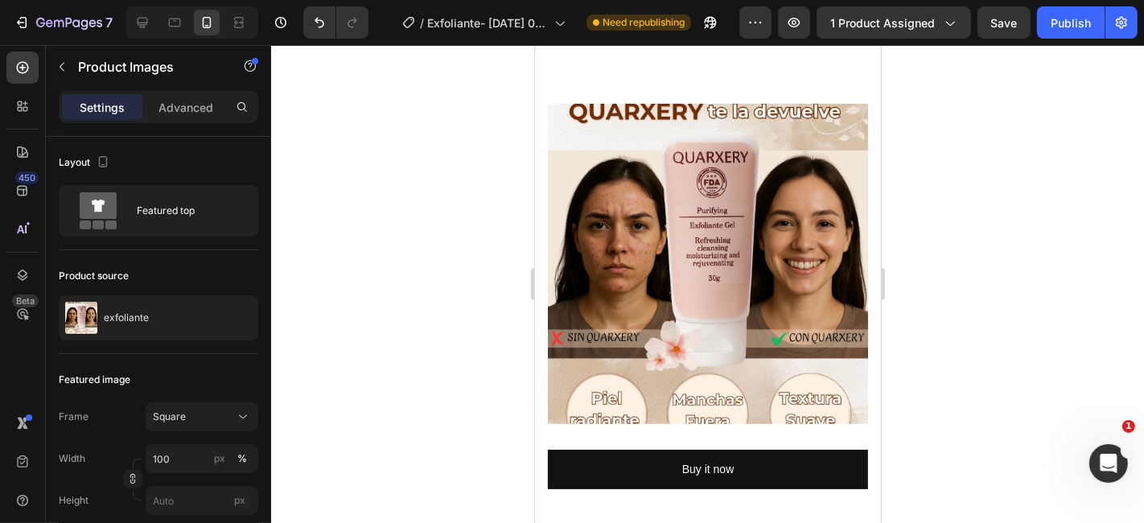
scroll to position [357, 0]
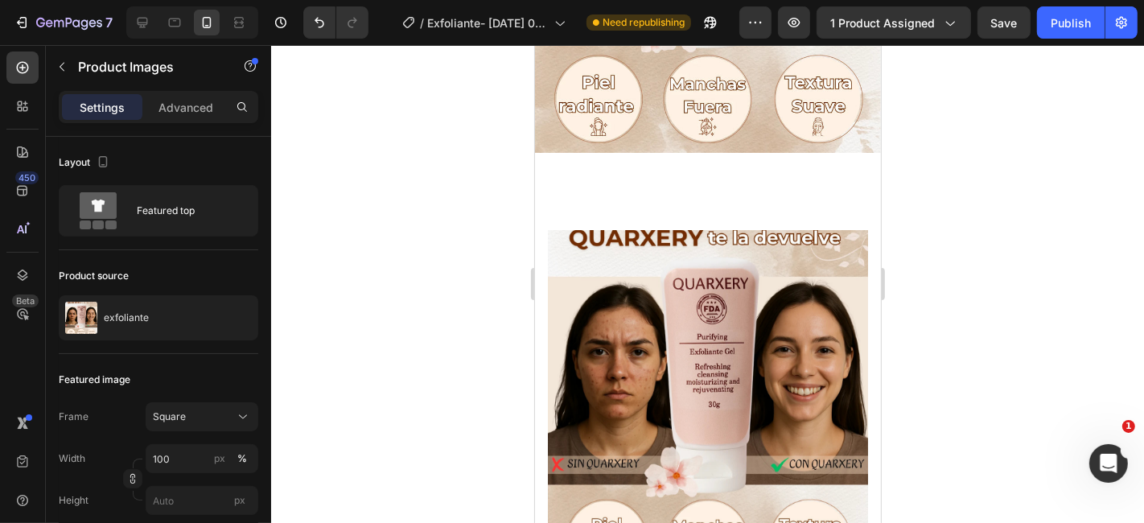
click at [733, 271] on img at bounding box center [707, 389] width 320 height 320
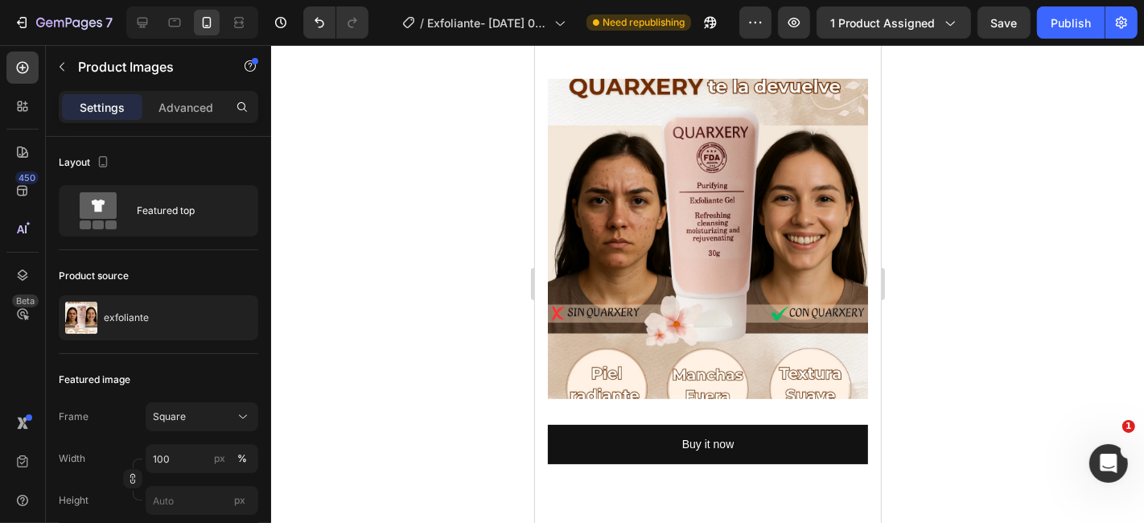
scroll to position [714, 0]
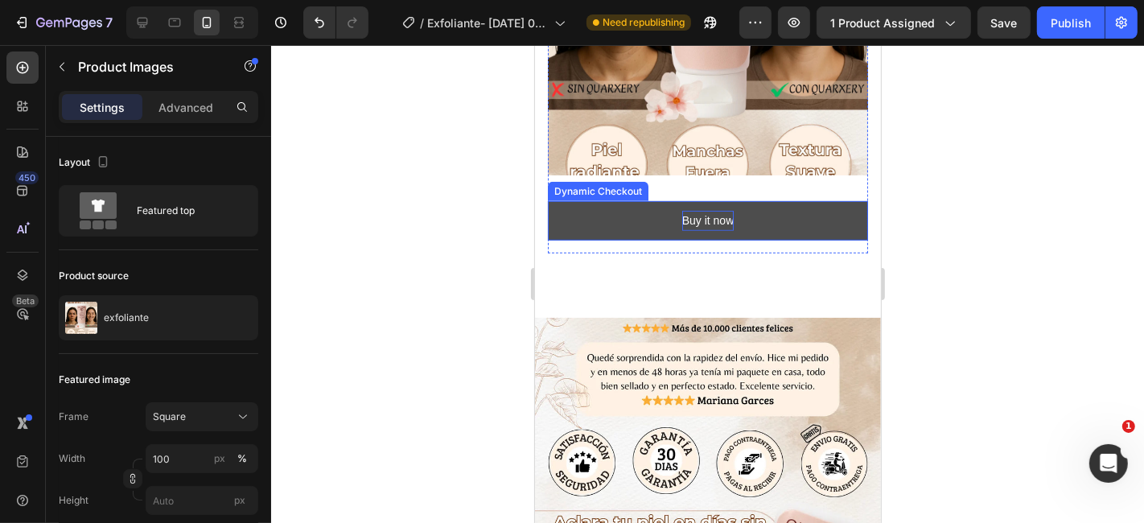
click at [681, 210] on div "Buy it now" at bounding box center [707, 220] width 52 height 20
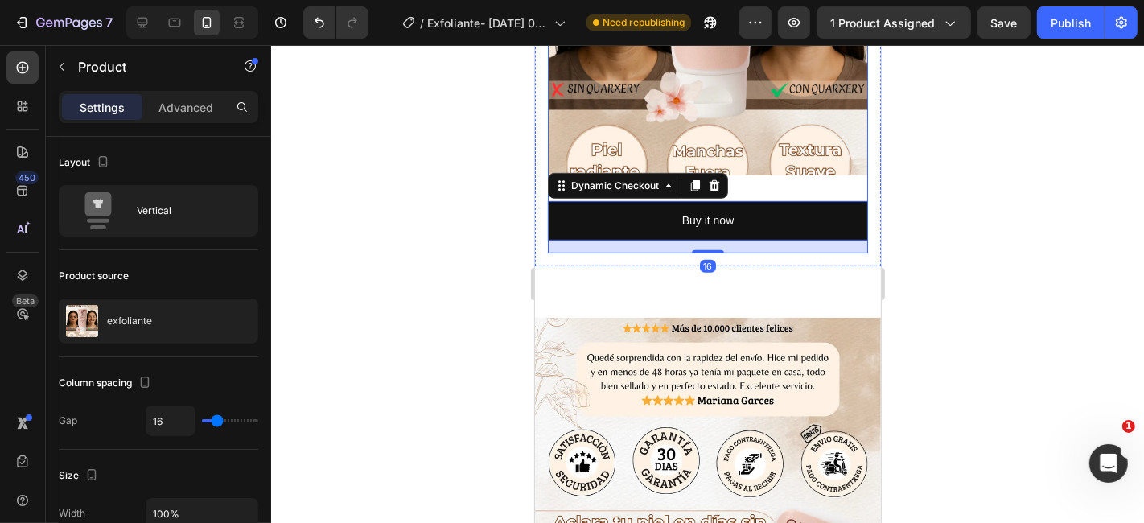
click at [779, 175] on div "Product Images Buy it now Dynamic Checkout 16 Product" at bounding box center [707, 53] width 320 height 398
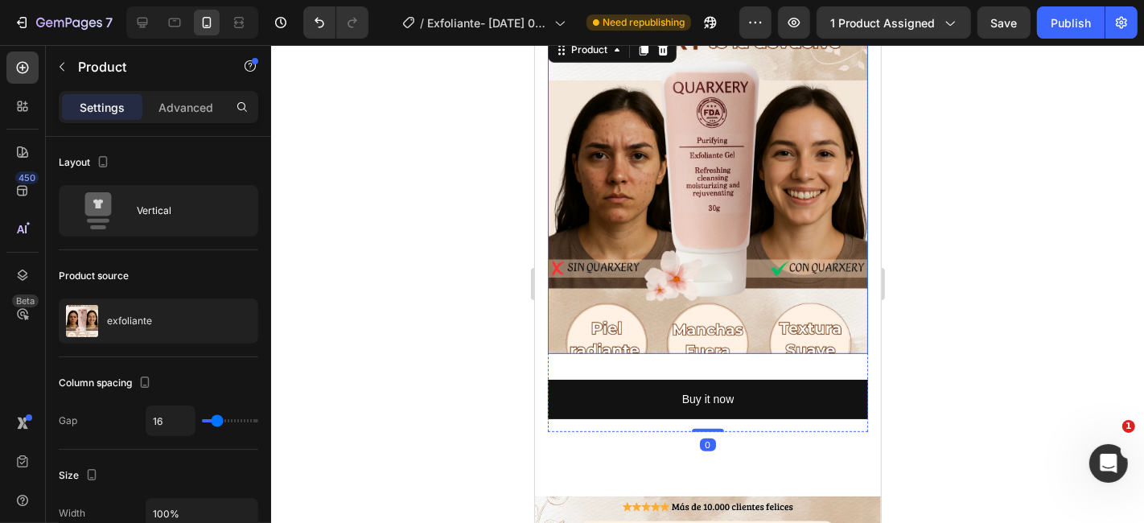
click at [756, 207] on img at bounding box center [707, 193] width 320 height 320
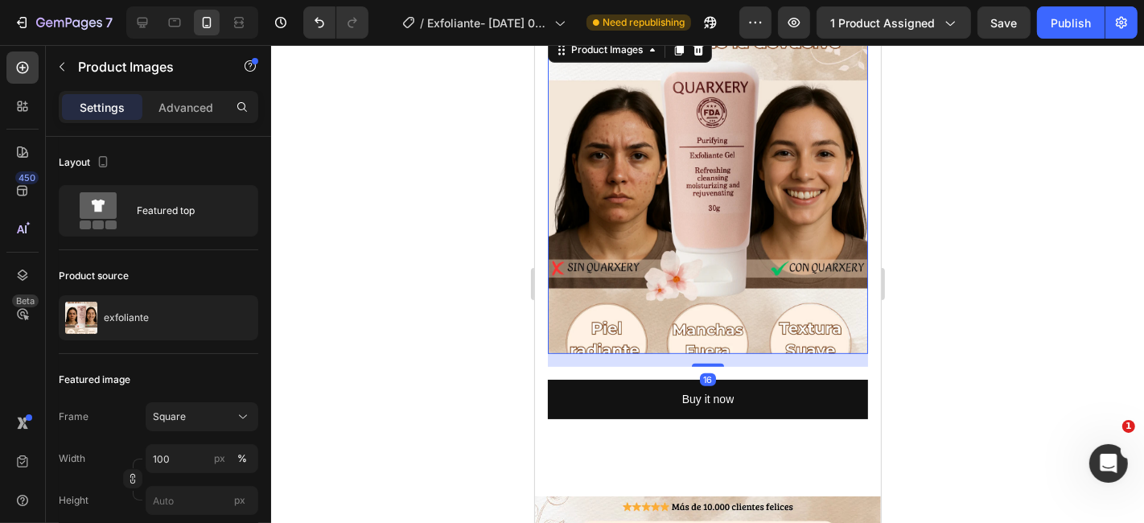
scroll to position [446, 0]
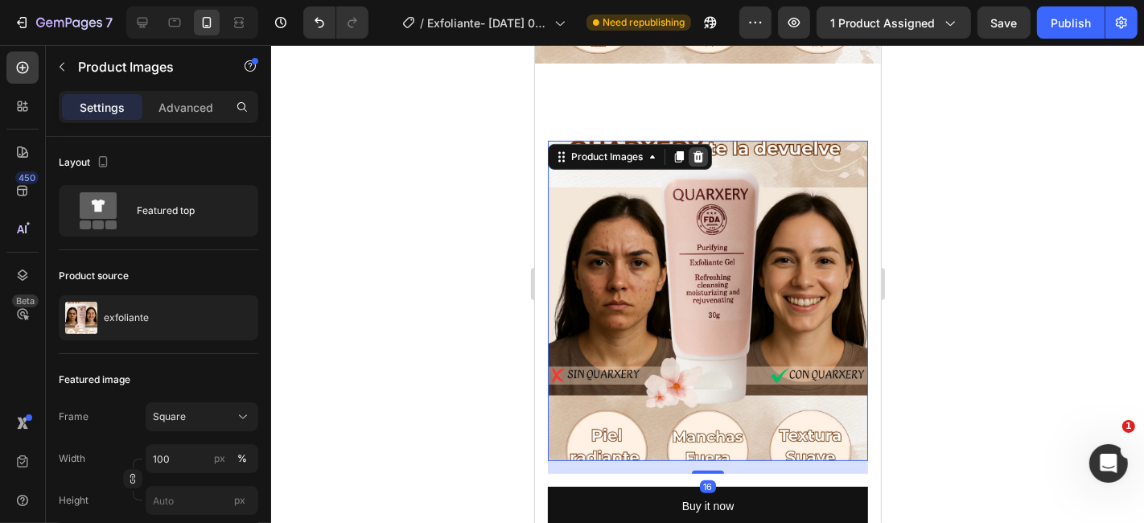
click at [701, 150] on icon at bounding box center [697, 156] width 13 height 13
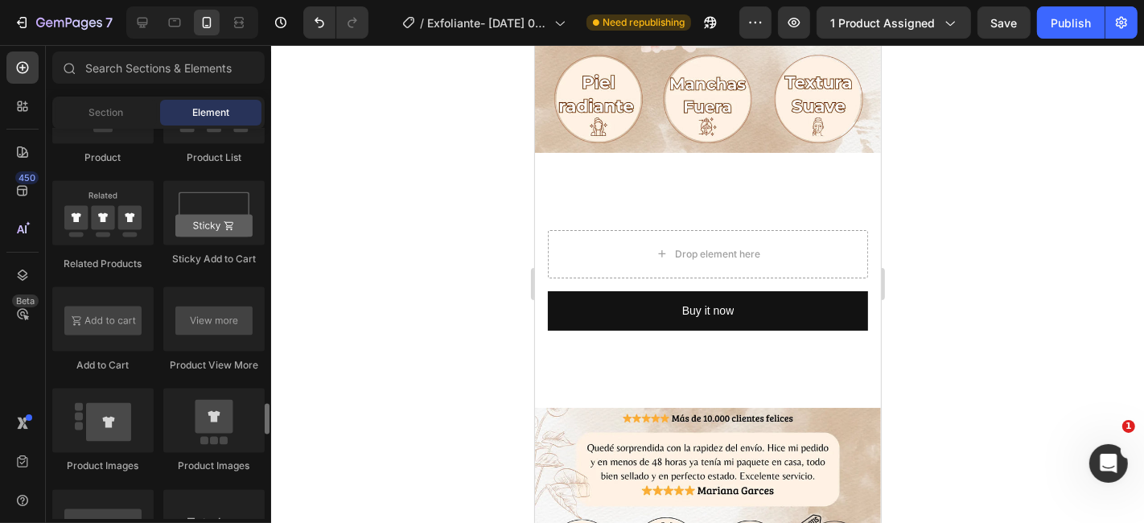
scroll to position [2413, 0]
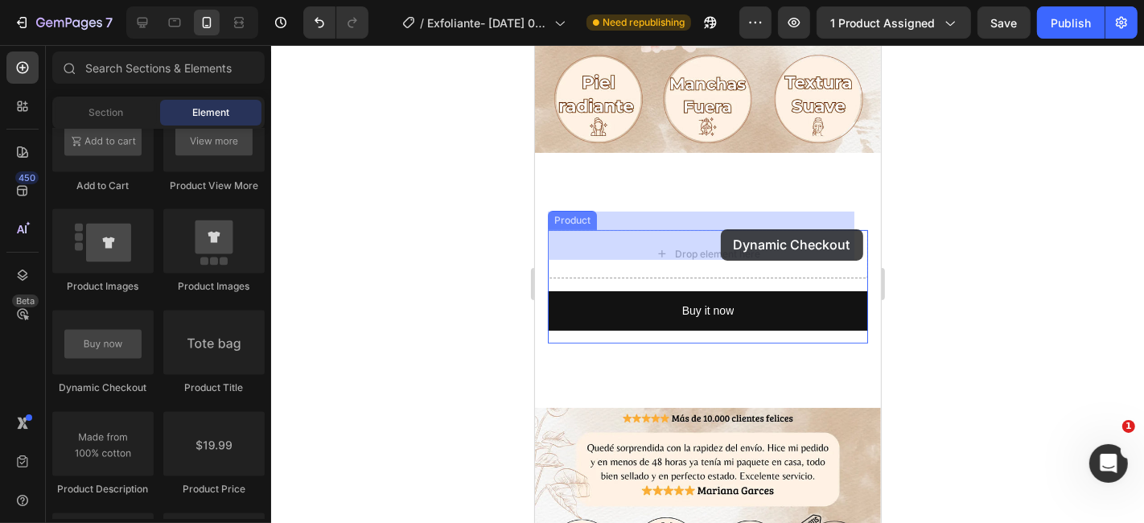
drag, startPoint x: 635, startPoint y: 397, endPoint x: 719, endPoint y: 228, distance: 187.8
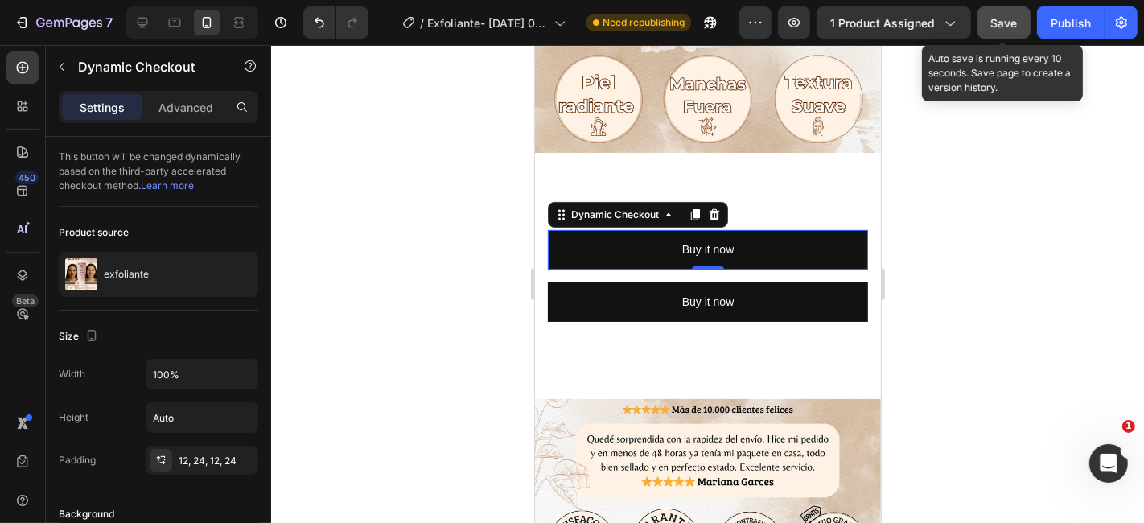
click at [1012, 19] on span "Save" at bounding box center [1004, 23] width 27 height 14
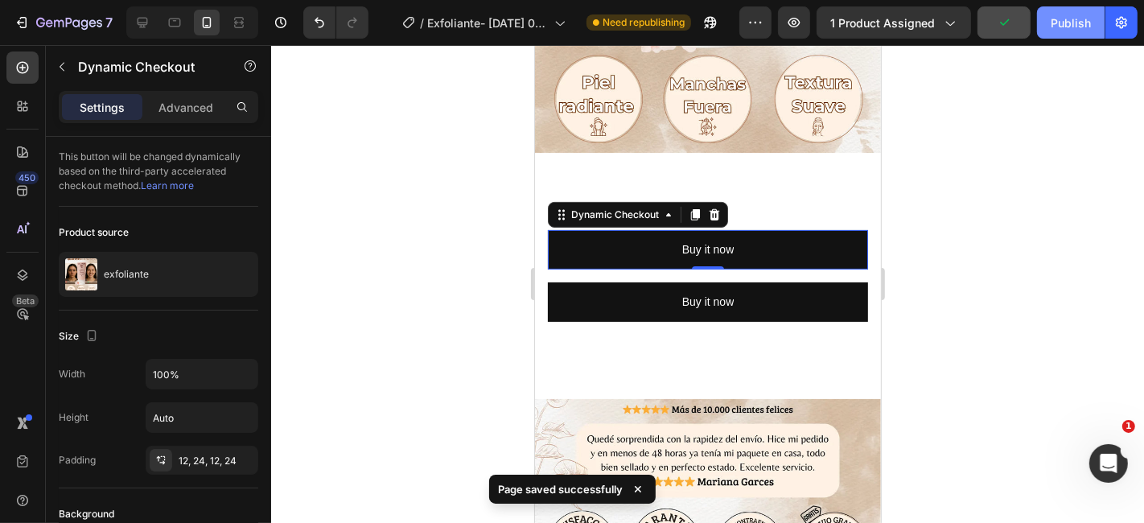
click at [1073, 22] on div "Publish" at bounding box center [1071, 22] width 40 height 17
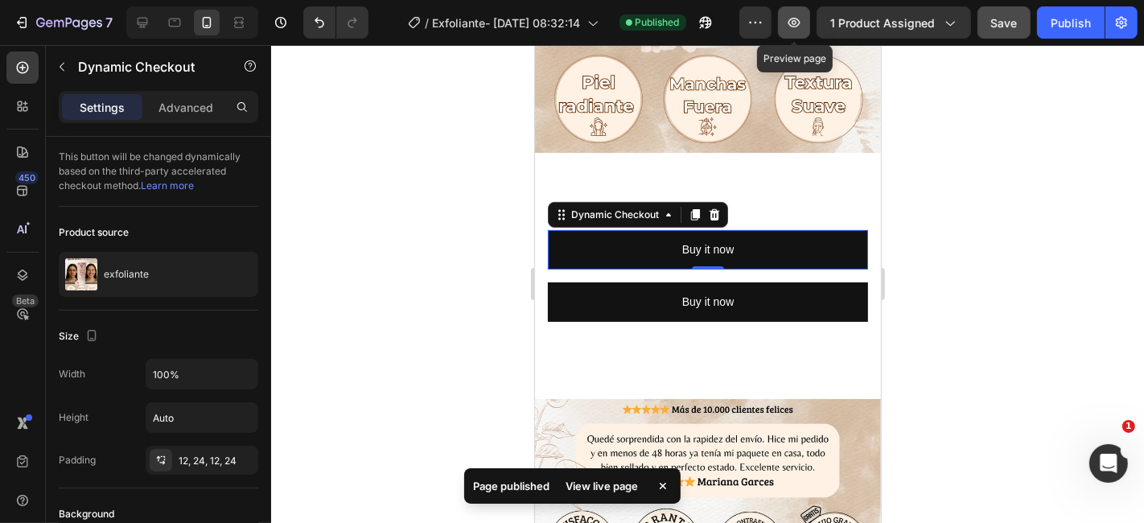
click at [794, 19] on icon "button" at bounding box center [794, 23] width 12 height 10
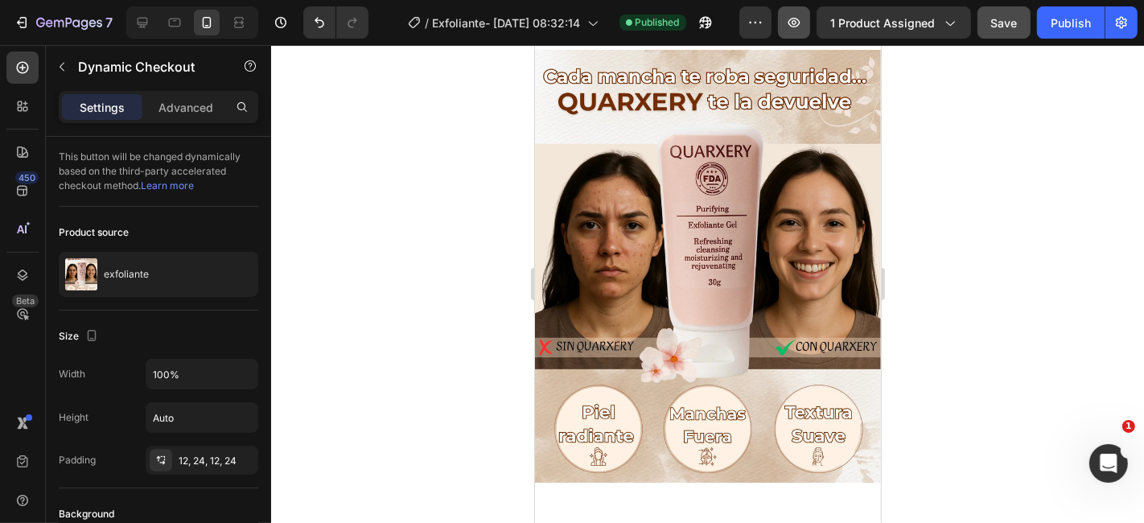
scroll to position [0, 0]
